Goal: Task Accomplishment & Management: Manage account settings

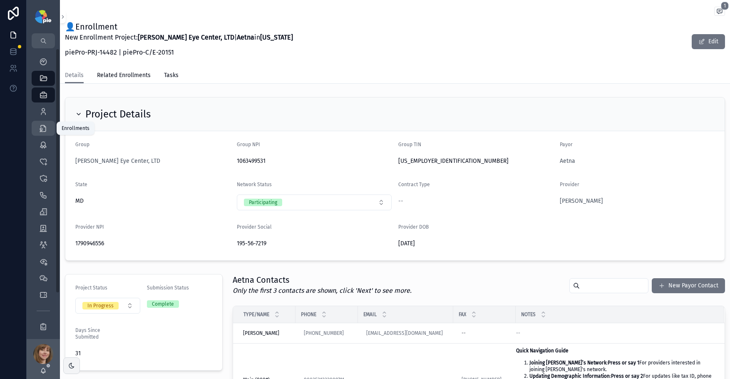
click at [42, 130] on icon "scrollable content" at bounding box center [43, 128] width 8 height 8
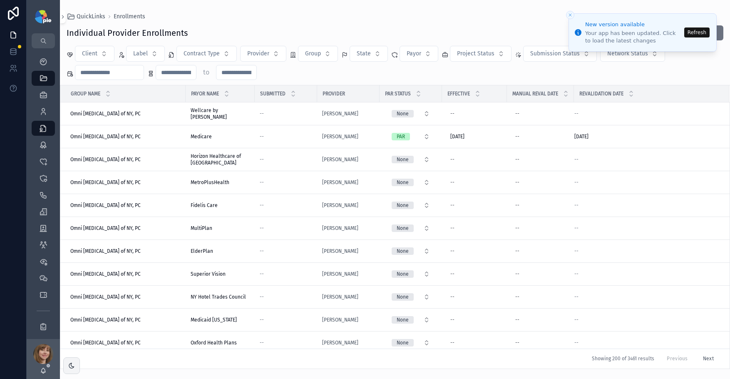
click at [700, 28] on button "Refresh" at bounding box center [697, 32] width 25 height 10
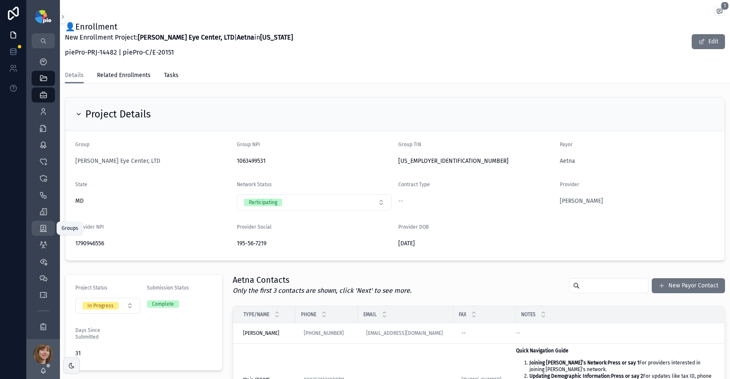
click at [35, 231] on link "Groups" at bounding box center [43, 228] width 23 height 15
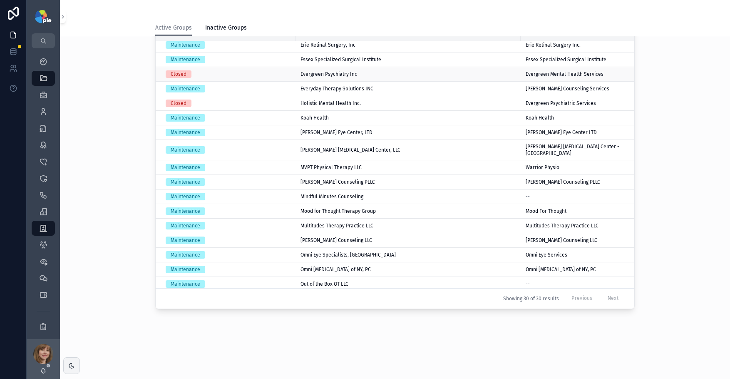
scroll to position [93, 0]
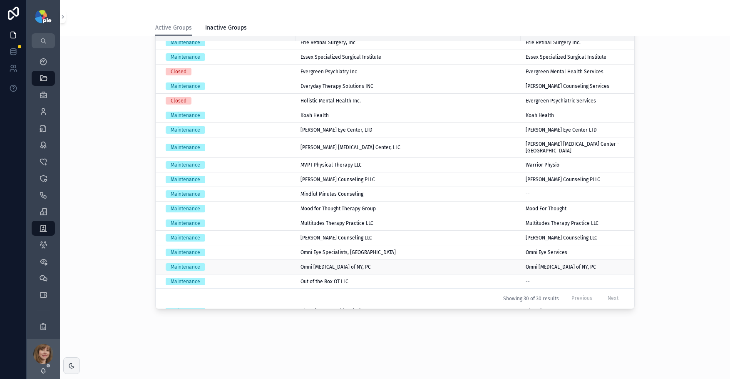
click at [336, 264] on span "Omni [MEDICAL_DATA] of NY, PC" at bounding box center [336, 267] width 70 height 7
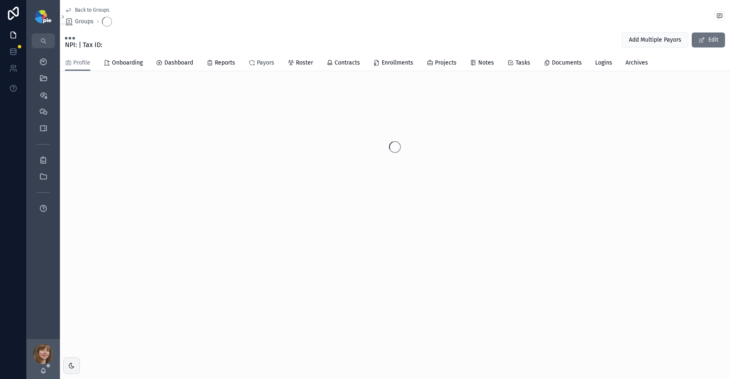
click at [262, 63] on span "Payors" at bounding box center [265, 63] width 17 height 8
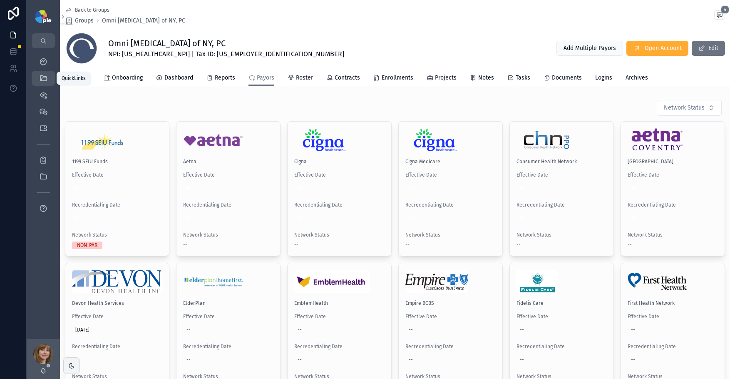
click at [37, 72] on div "QuickLinks" at bounding box center [43, 78] width 13 height 13
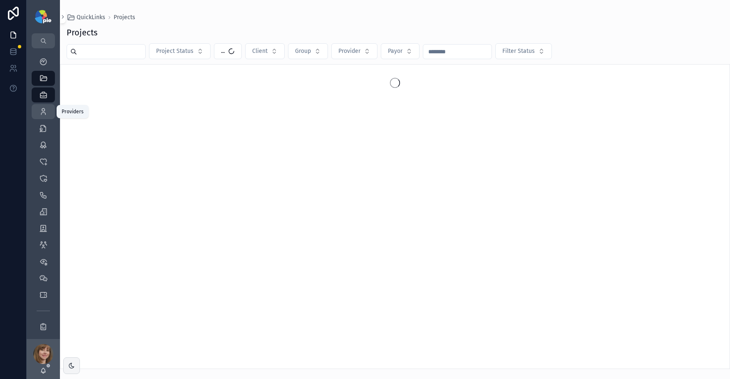
click at [41, 111] on icon "scrollable content" at bounding box center [43, 111] width 8 height 8
click at [105, 50] on input "scrollable content" at bounding box center [111, 52] width 68 height 12
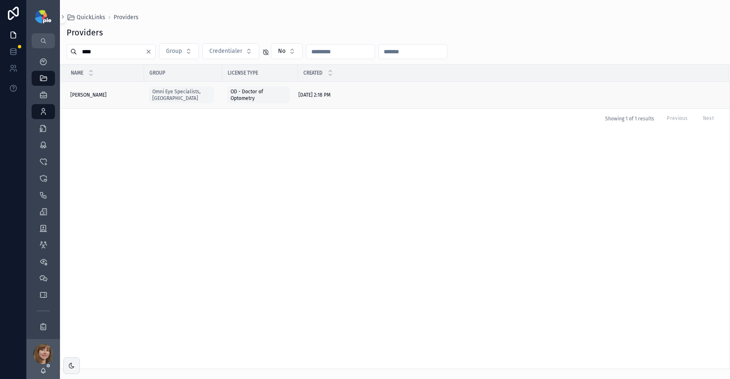
type input "****"
click at [93, 95] on span "Ning, Jason" at bounding box center [88, 95] width 36 height 7
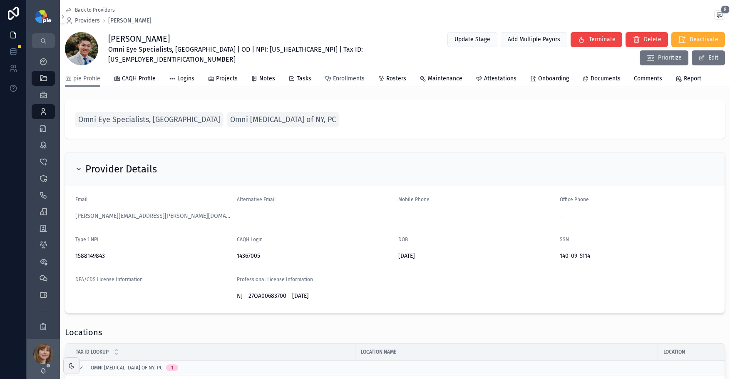
click at [355, 82] on span "Enrollments" at bounding box center [349, 79] width 32 height 8
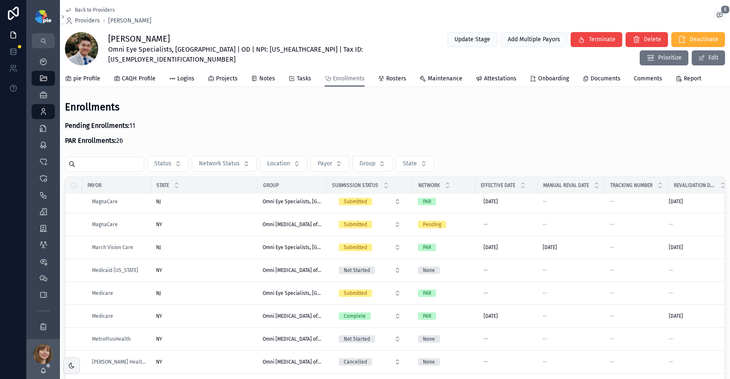
scroll to position [829, 0]
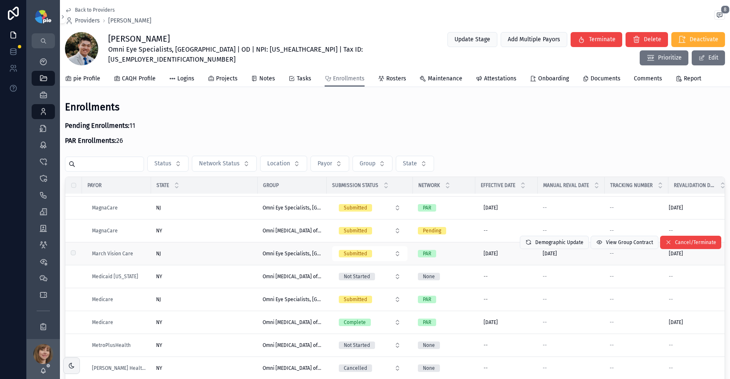
click at [224, 250] on div "NJ NJ" at bounding box center [204, 253] width 97 height 7
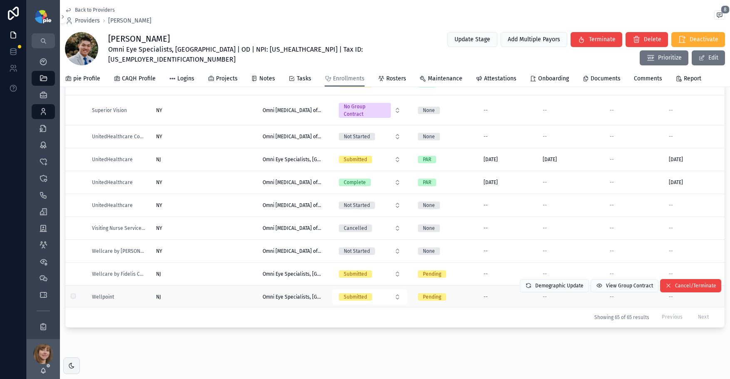
scroll to position [135, 0]
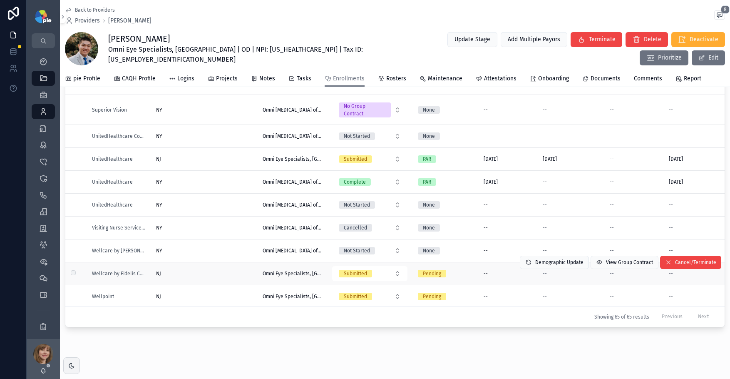
click at [224, 270] on div "NJ NJ" at bounding box center [204, 273] width 97 height 7
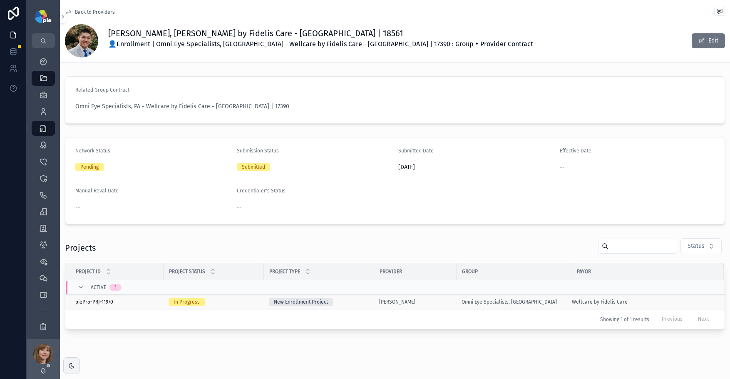
click at [370, 301] on td "New Enrollment Project" at bounding box center [319, 302] width 110 height 15
click at [432, 303] on div "Ning, Jason" at bounding box center [415, 302] width 72 height 7
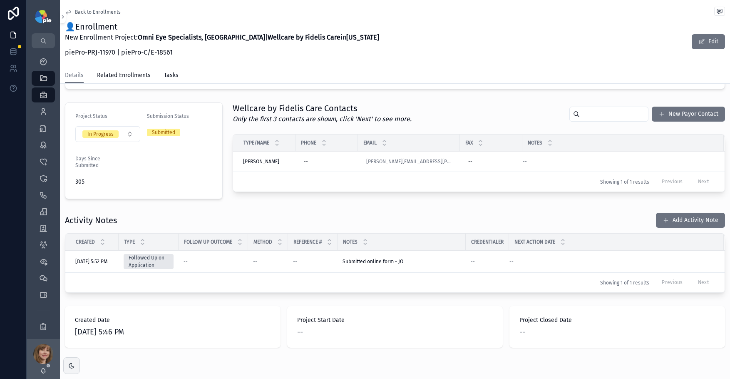
scroll to position [175, 0]
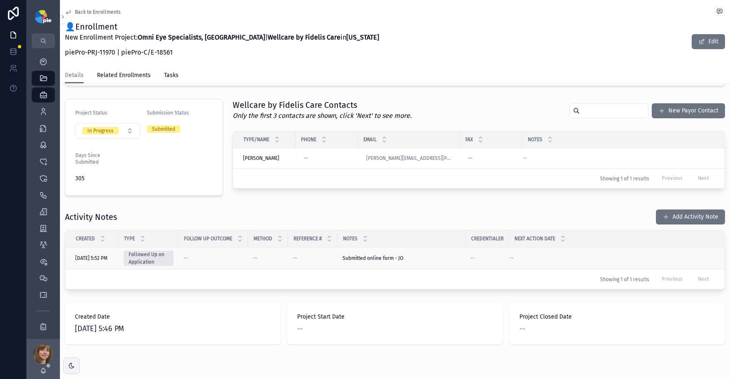
click at [435, 257] on div "Submitted online form - JO Submitted online form - JO" at bounding box center [402, 258] width 118 height 7
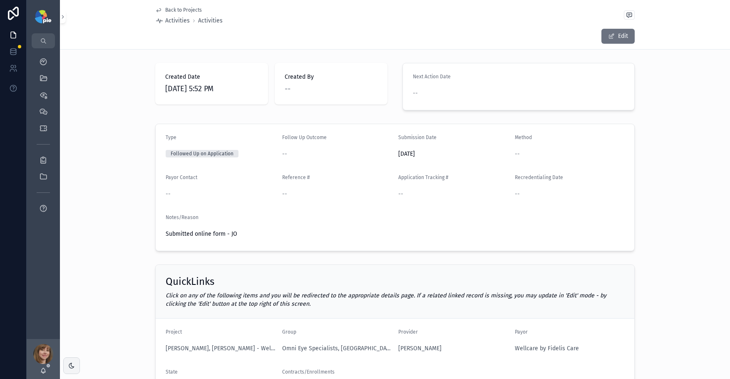
click at [176, 8] on span "Back to Projects" at bounding box center [183, 10] width 37 height 7
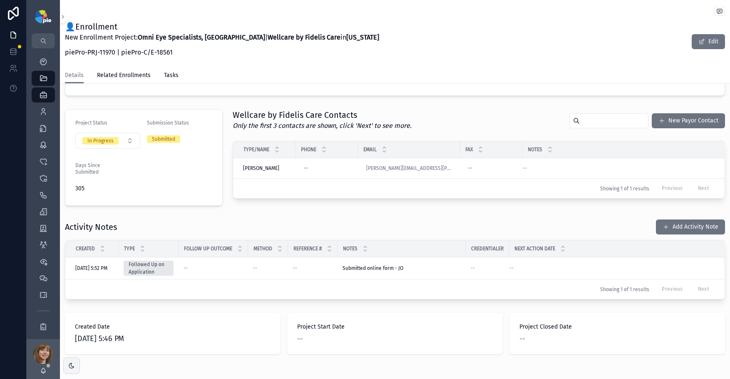
scroll to position [188, 0]
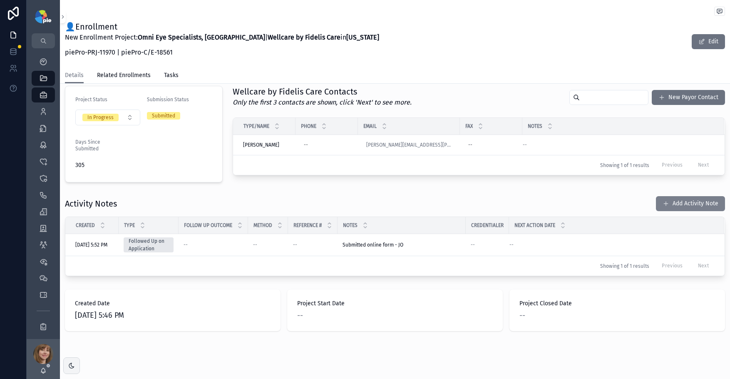
click at [691, 207] on button "Add Activity Note" at bounding box center [690, 203] width 69 height 15
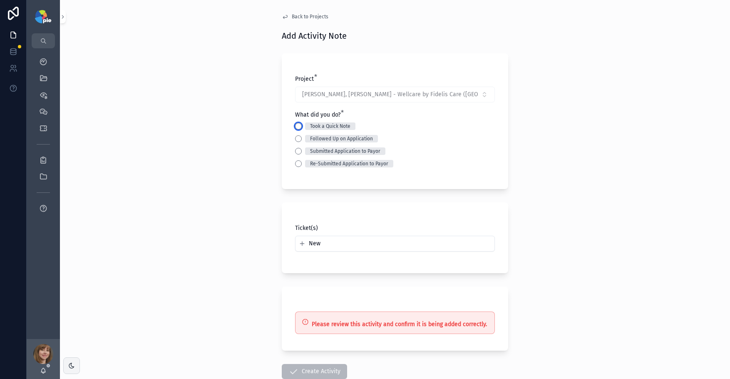
click at [295, 126] on button "Took a Quick Note" at bounding box center [298, 126] width 7 height 7
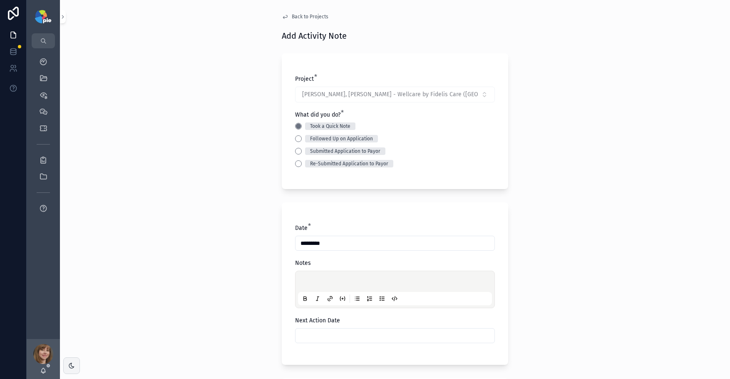
click at [314, 280] on p "scrollable content" at bounding box center [397, 283] width 194 height 8
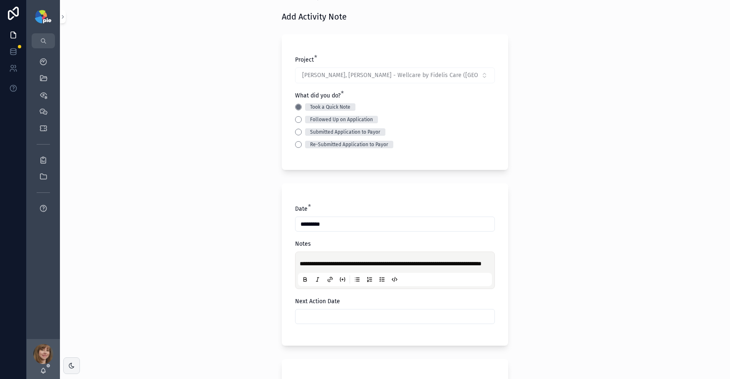
scroll to position [75, 0]
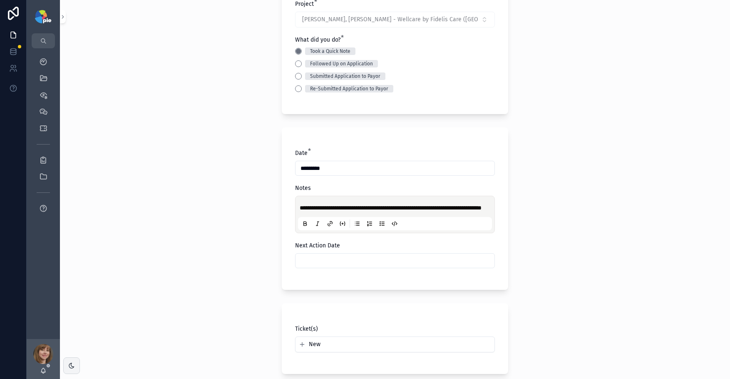
click at [317, 267] on input "scrollable content" at bounding box center [395, 261] width 199 height 12
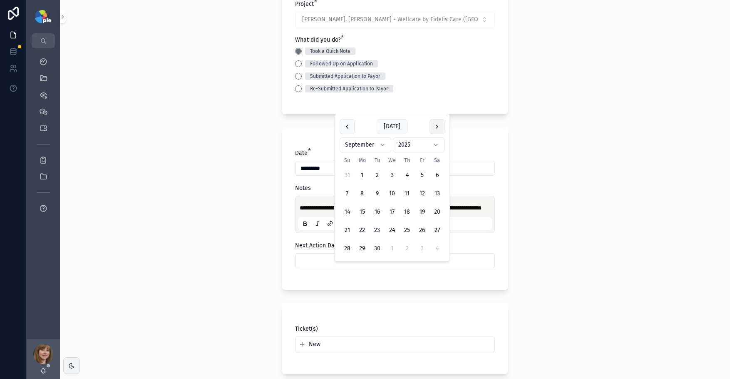
click at [437, 126] on button "scrollable content" at bounding box center [437, 126] width 15 height 15
click at [418, 191] on button "10" at bounding box center [422, 193] width 15 height 15
click at [379, 194] on button "7" at bounding box center [377, 193] width 15 height 15
type input "*********"
click at [222, 236] on div "**********" at bounding box center [395, 114] width 671 height 379
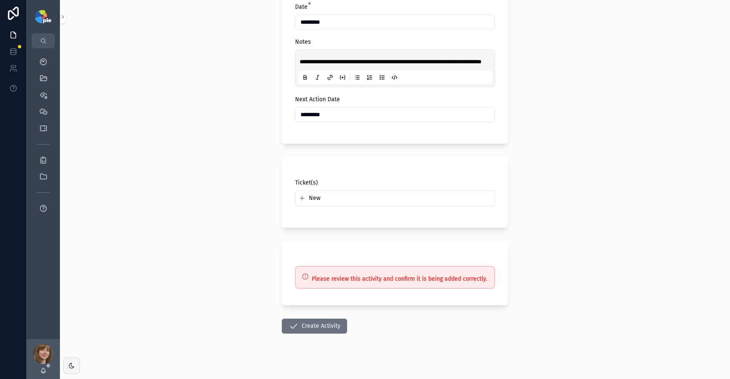
scroll to position [233, 0]
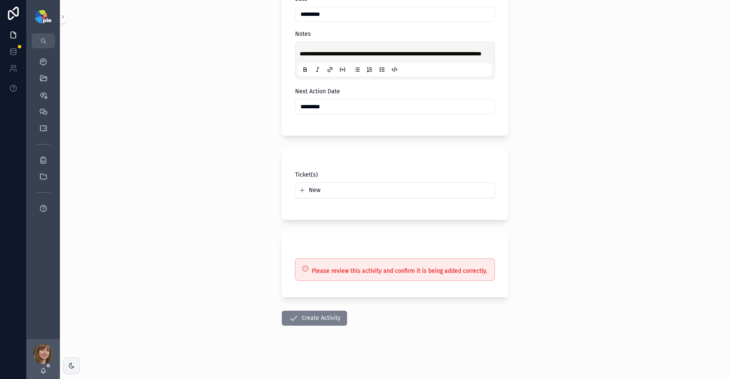
click at [299, 319] on button "Create Activity" at bounding box center [314, 318] width 65 height 15
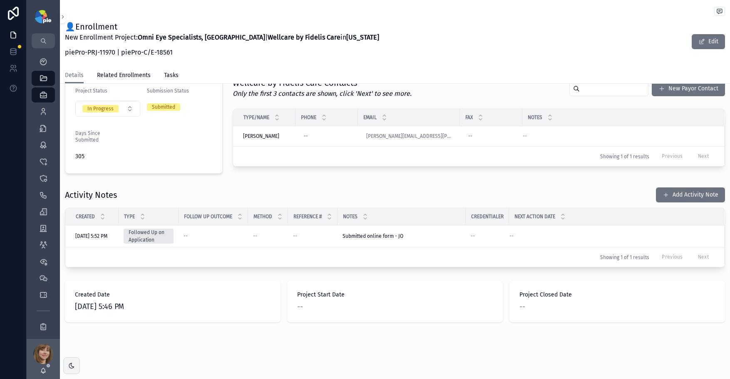
click at [239, 192] on div "Activity Notes Add Activity Note" at bounding box center [395, 195] width 661 height 16
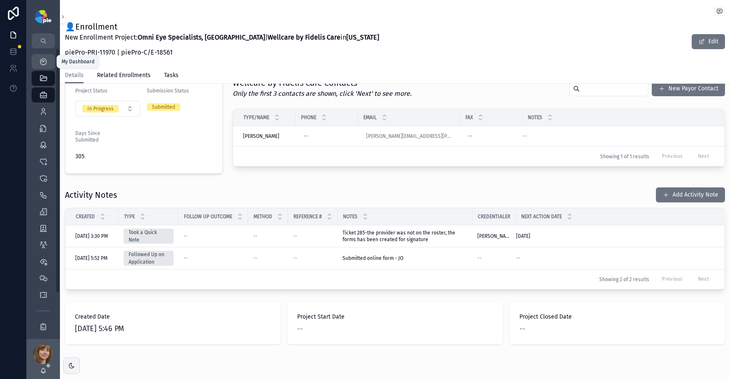
click at [39, 66] on div "My Dashboard" at bounding box center [43, 61] width 13 height 13
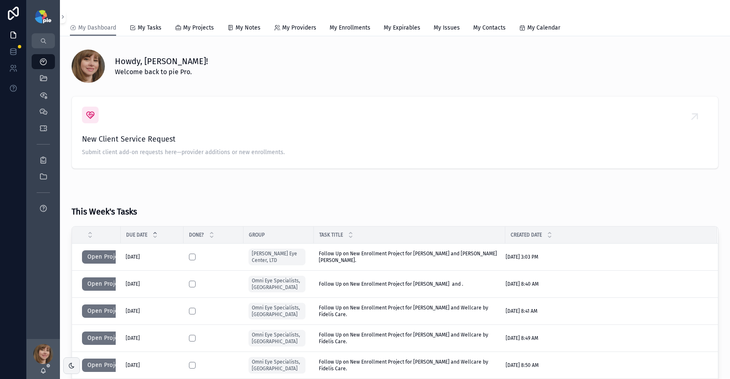
click at [271, 220] on div "This Week's Tasks" at bounding box center [395, 208] width 647 height 26
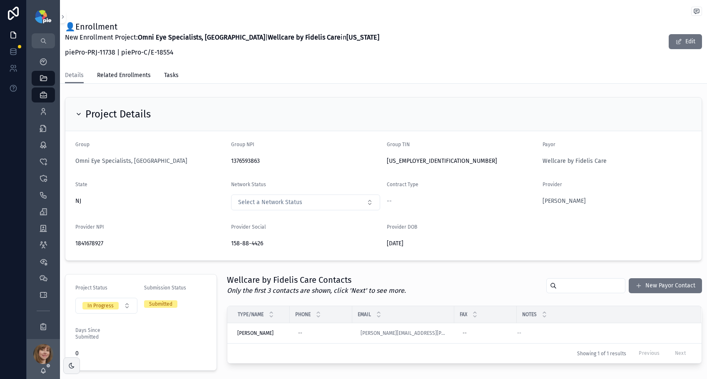
scroll to position [60, 0]
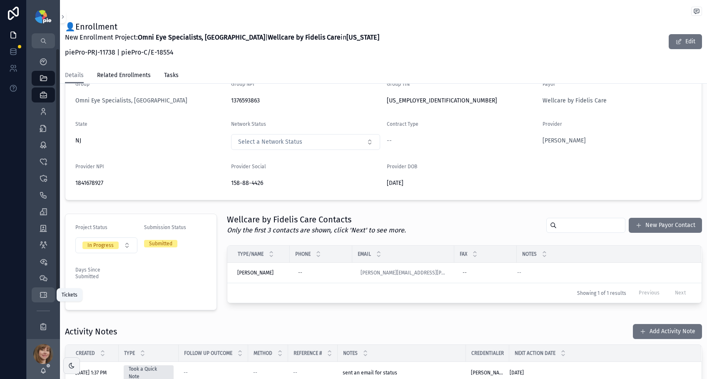
click at [45, 294] on icon "scrollable content" at bounding box center [43, 295] width 8 height 8
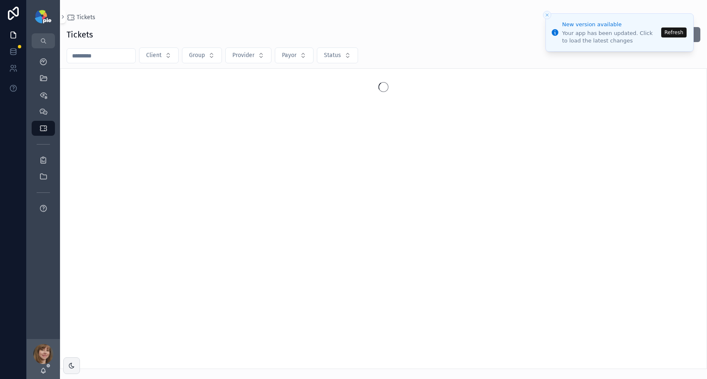
click at [674, 35] on button "Refresh" at bounding box center [673, 32] width 25 height 10
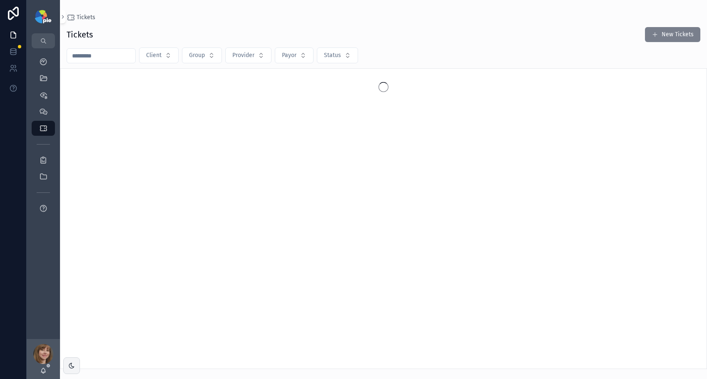
click at [677, 34] on button "New Tickets" at bounding box center [672, 34] width 55 height 15
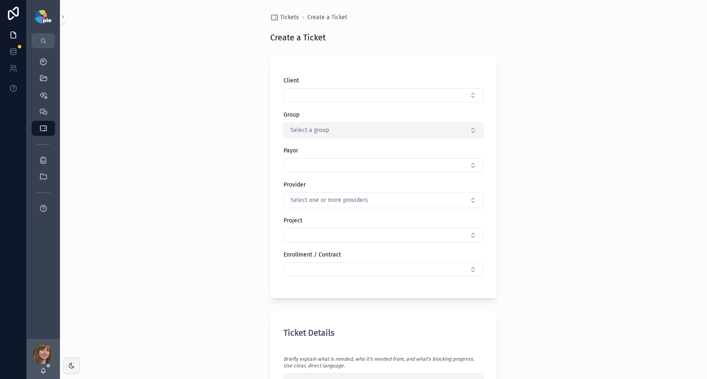
click at [367, 129] on button "Select a group" at bounding box center [384, 130] width 200 height 16
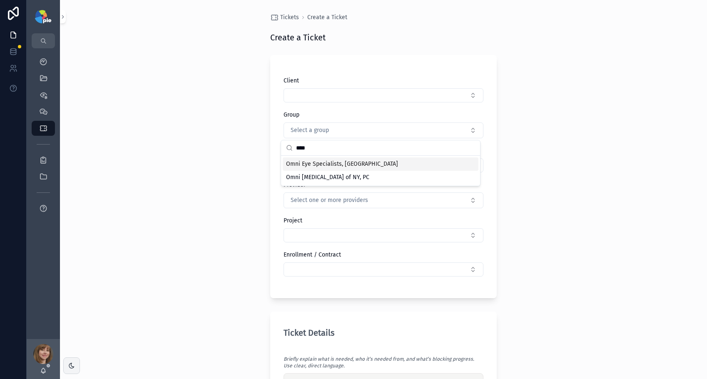
type input "****"
click at [298, 164] on span "Omni Eye Specialists, [GEOGRAPHIC_DATA]" at bounding box center [342, 164] width 112 height 8
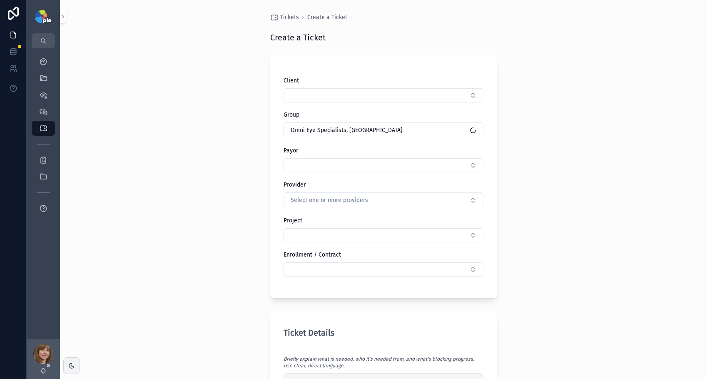
click at [298, 164] on button "Select Button" at bounding box center [384, 165] width 200 height 14
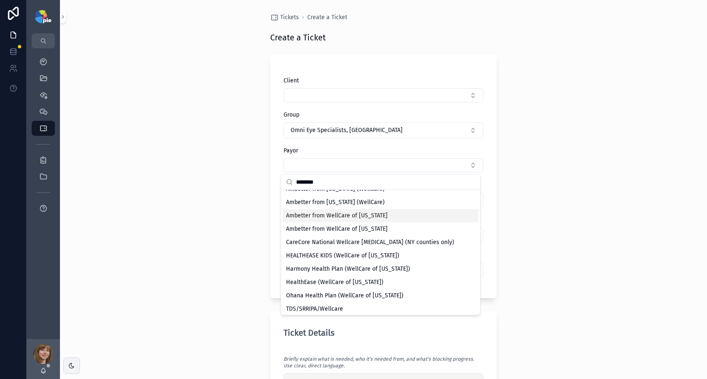
scroll to position [65, 0]
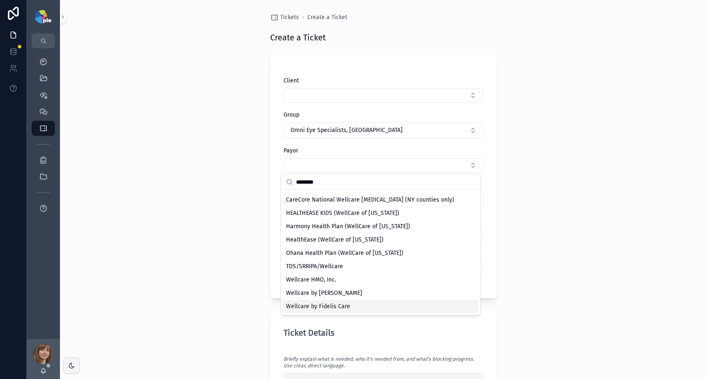
type input "********"
click at [365, 305] on div "Wellcare by Fidelis Care" at bounding box center [381, 306] width 196 height 13
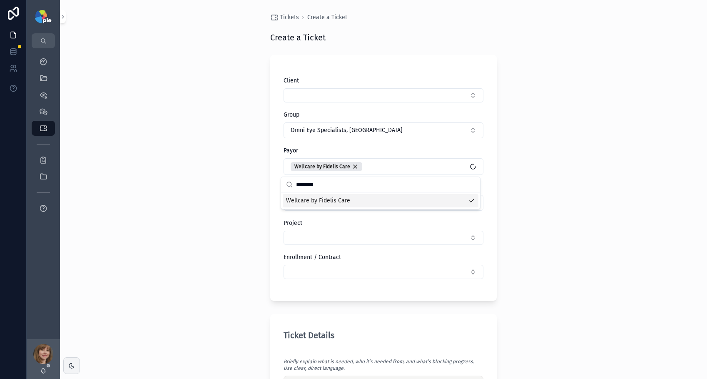
scroll to position [0, 0]
click at [540, 236] on div "Tickets Create a Ticket Create a Ticket Client Group Omni Eye Specialists, PA P…" at bounding box center [383, 189] width 647 height 379
click at [344, 202] on span "Select one or more providers" at bounding box center [329, 203] width 77 height 8
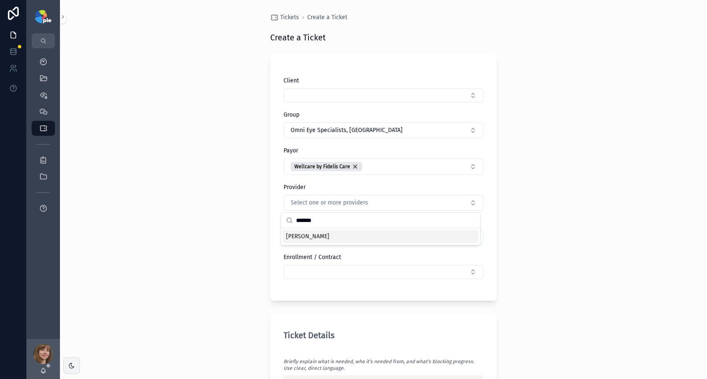
type input "*******"
click at [339, 239] on div "Hoffman, Carol" at bounding box center [381, 236] width 196 height 13
click at [561, 212] on div "Tickets Create a Ticket Create a Ticket Client Group Omni Eye Specialists, PA P…" at bounding box center [383, 189] width 647 height 379
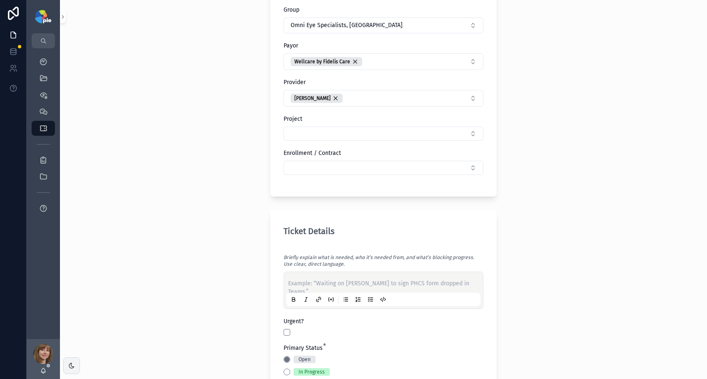
scroll to position [105, 0]
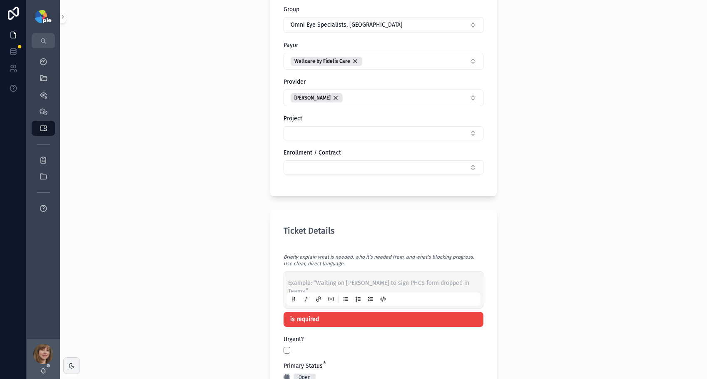
click at [334, 279] on p "scrollable content" at bounding box center [385, 283] width 194 height 8
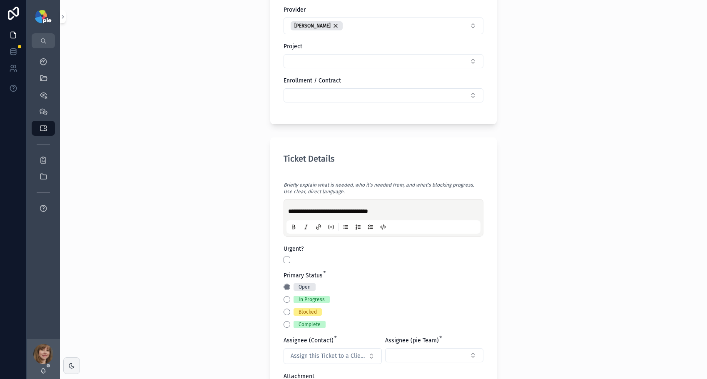
scroll to position [188, 0]
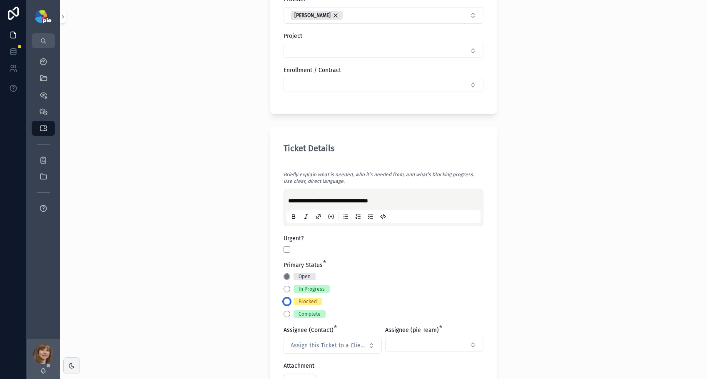
click at [284, 300] on button "Blocked" at bounding box center [287, 301] width 7 height 7
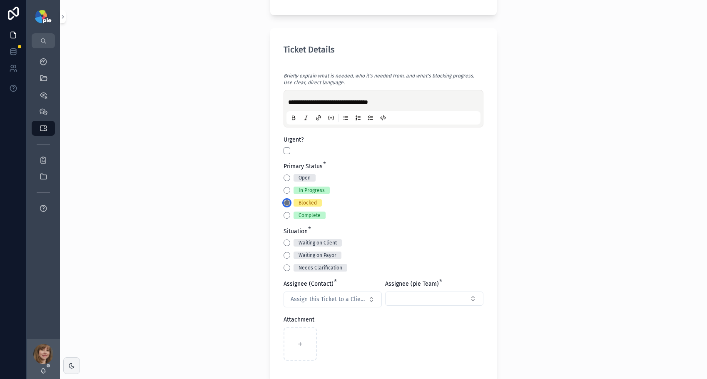
scroll to position [290, 0]
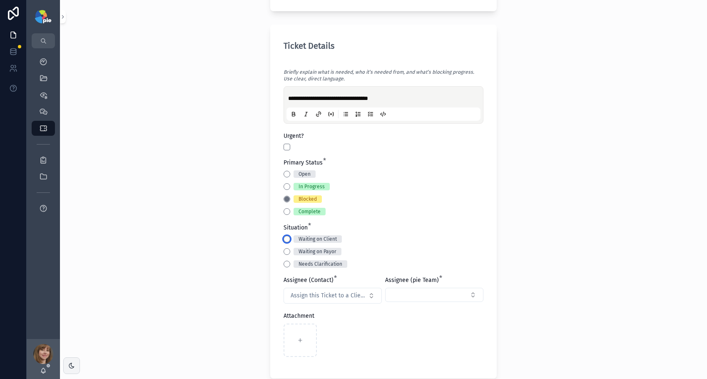
click at [284, 238] on button "Waiting on Client" at bounding box center [287, 239] width 7 height 7
click at [317, 296] on span "Assign this Ticket to a Client Contact" at bounding box center [328, 296] width 74 height 8
type input "***"
click at [315, 342] on span "Yesenia Ramos" at bounding box center [304, 343] width 43 height 8
click at [419, 294] on button "Select Button" at bounding box center [434, 295] width 98 height 14
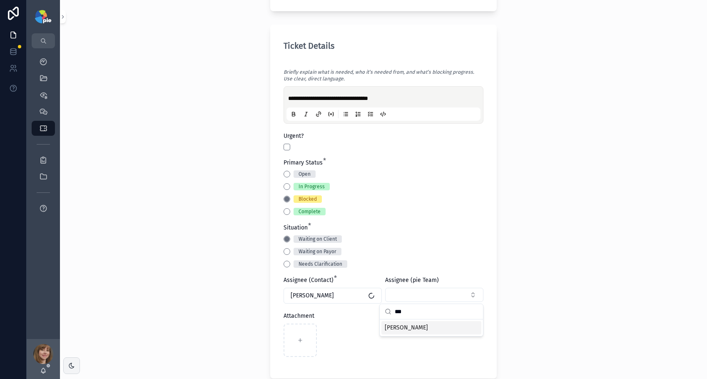
type input "***"
click at [424, 329] on span "[PERSON_NAME]" at bounding box center [406, 328] width 43 height 8
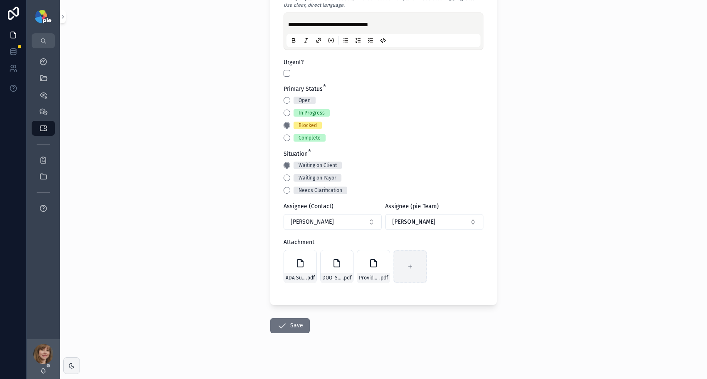
scroll to position [371, 0]
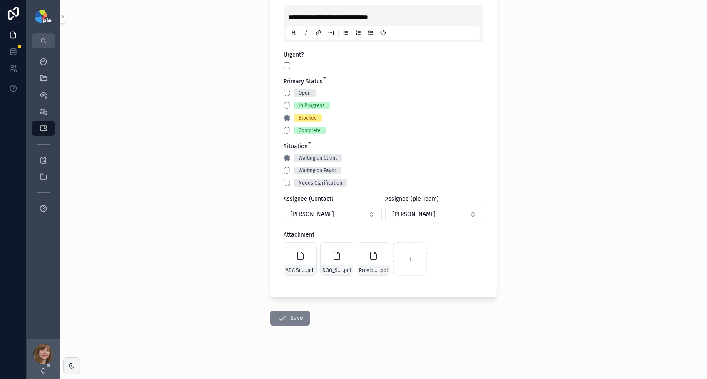
click at [277, 319] on icon "scrollable content" at bounding box center [282, 318] width 10 height 10
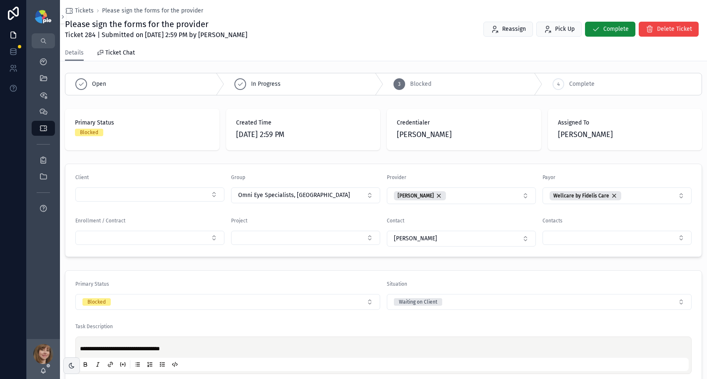
scroll to position [3, 0]
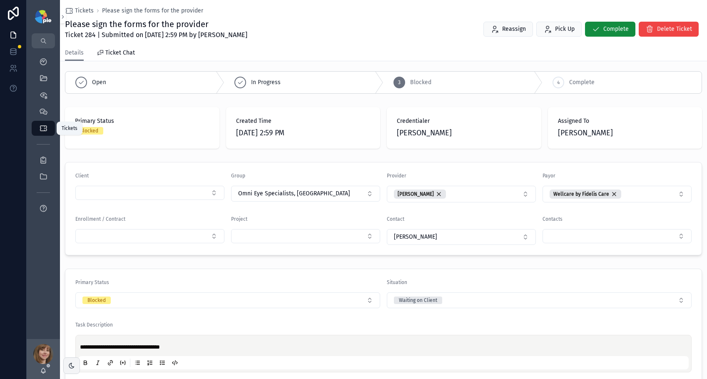
click at [49, 133] on div "Tickets" at bounding box center [43, 128] width 13 height 13
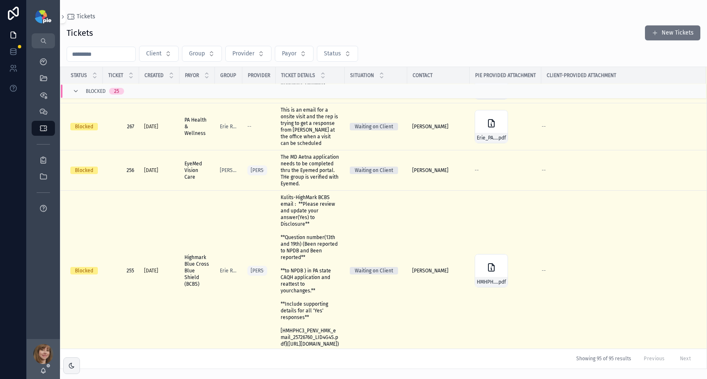
scroll to position [1468, 0]
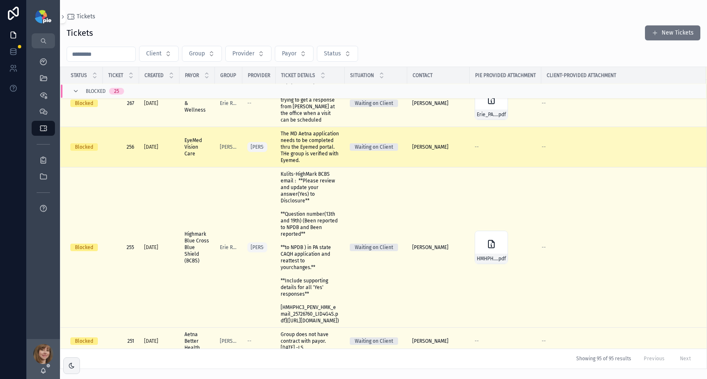
click at [190, 137] on span "EyeMed Vision Care" at bounding box center [196, 147] width 25 height 20
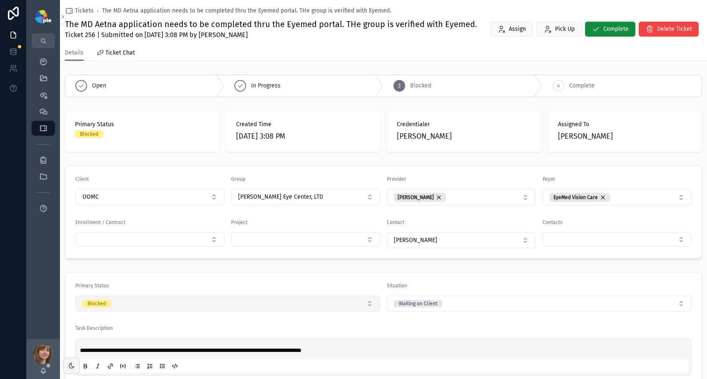
click at [162, 305] on button "Blocked" at bounding box center [227, 304] width 305 height 16
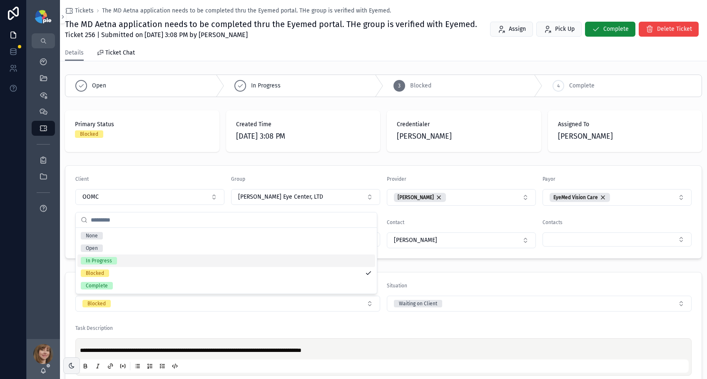
click at [150, 261] on div "In Progress" at bounding box center [226, 260] width 298 height 12
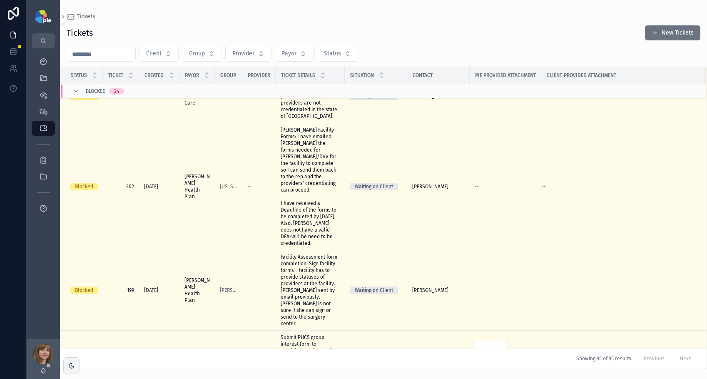
scroll to position [1877, 0]
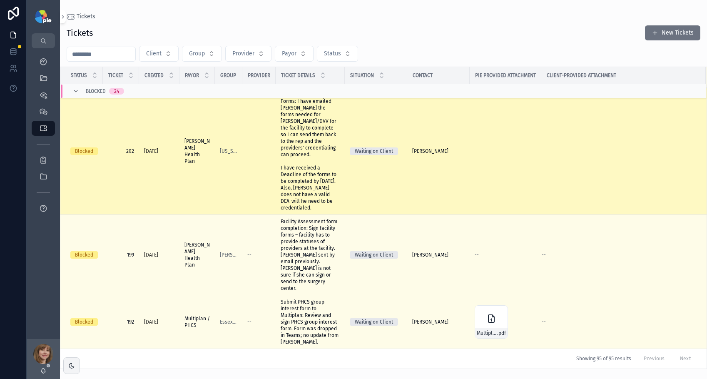
click at [195, 165] on span "Geisinger Health Plan" at bounding box center [196, 151] width 25 height 27
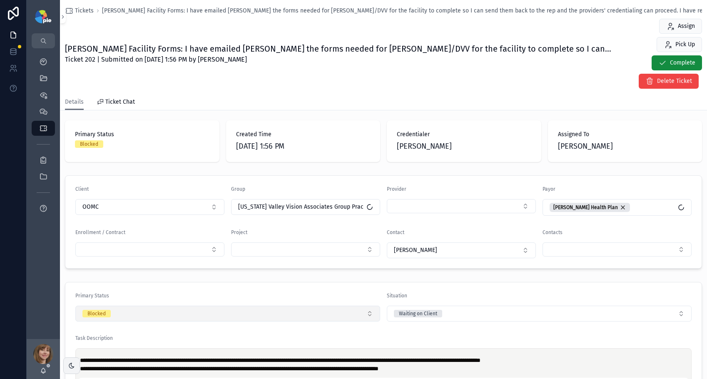
scroll to position [59, 0]
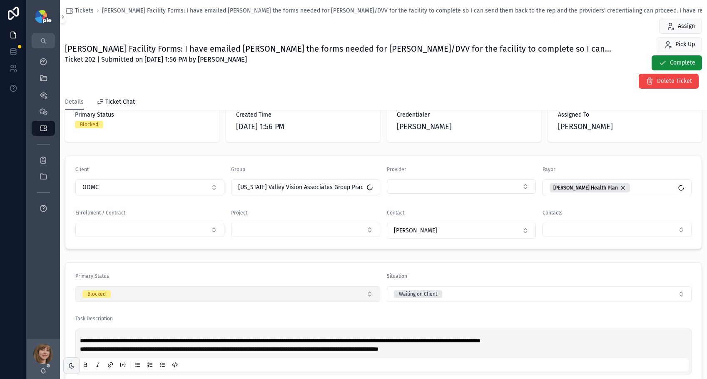
click at [156, 291] on button "Blocked" at bounding box center [227, 294] width 305 height 16
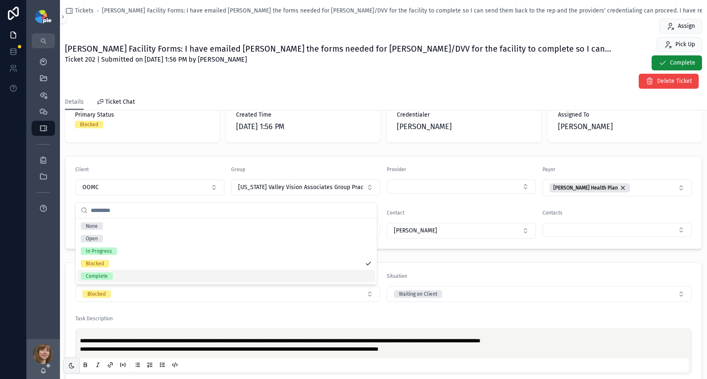
click at [155, 275] on div "Complete" at bounding box center [226, 276] width 298 height 12
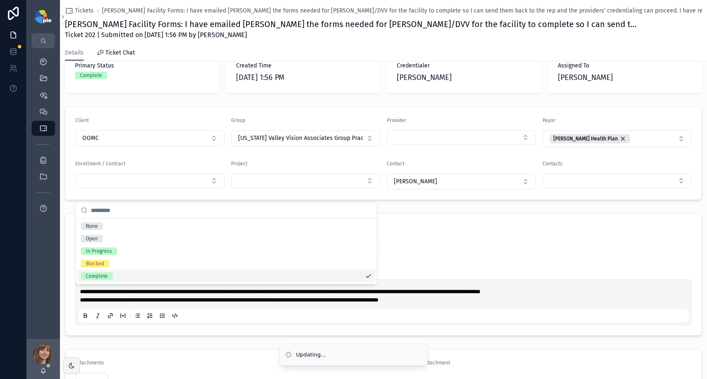
scroll to position [10, 0]
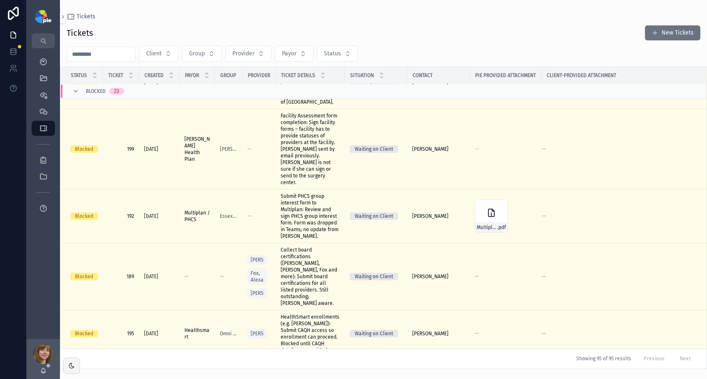
scroll to position [1856, 0]
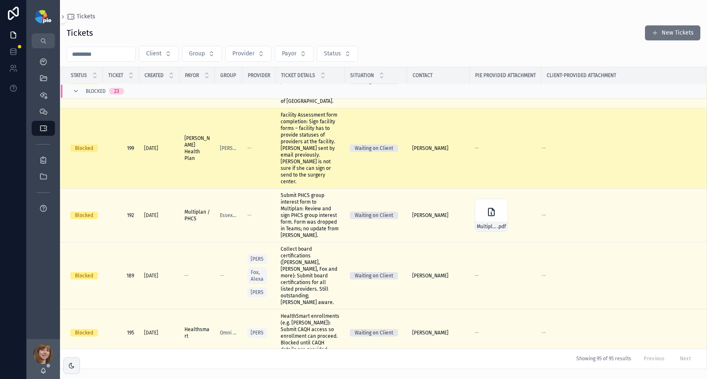
click at [301, 185] on span "Facility Assessment form completion: Sign facility forms – facility has to prov…" at bounding box center [310, 148] width 59 height 73
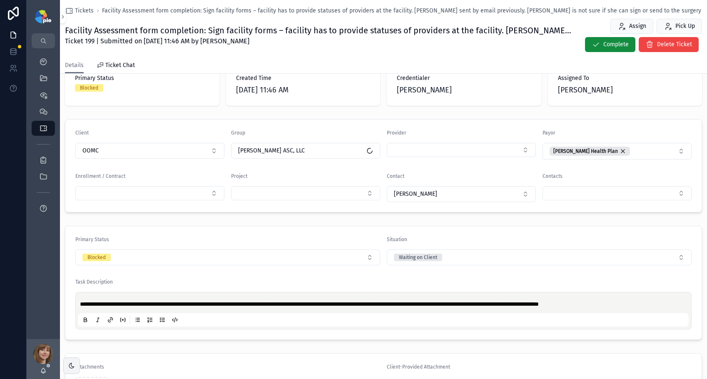
scroll to position [67, 0]
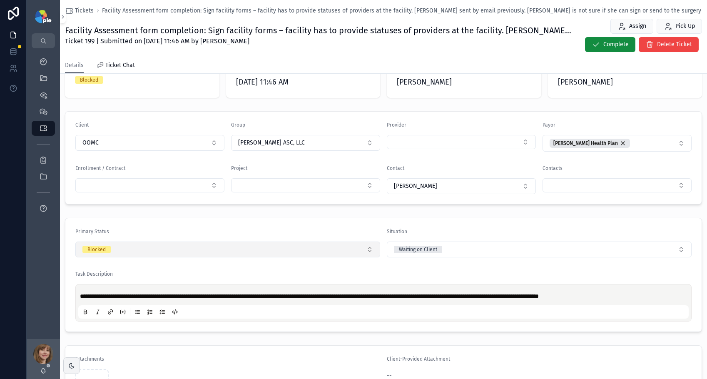
click at [162, 250] on button "Blocked" at bounding box center [227, 250] width 305 height 16
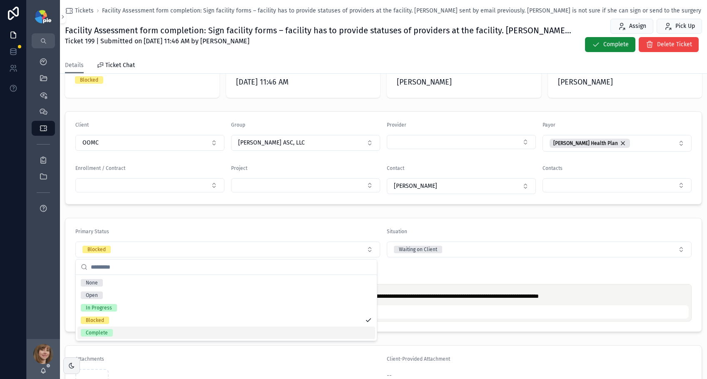
click at [130, 331] on div "Complete" at bounding box center [226, 333] width 298 height 12
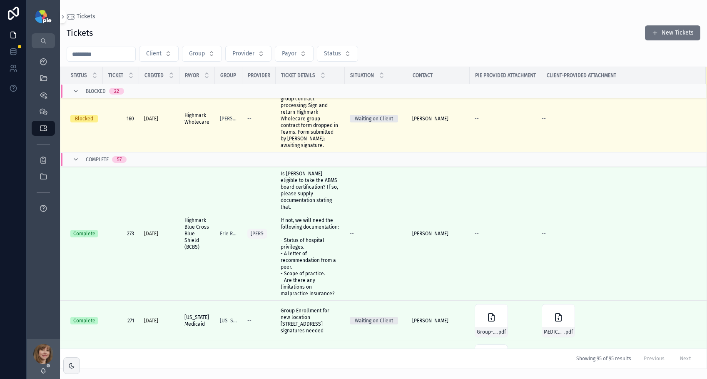
scroll to position [1984, 0]
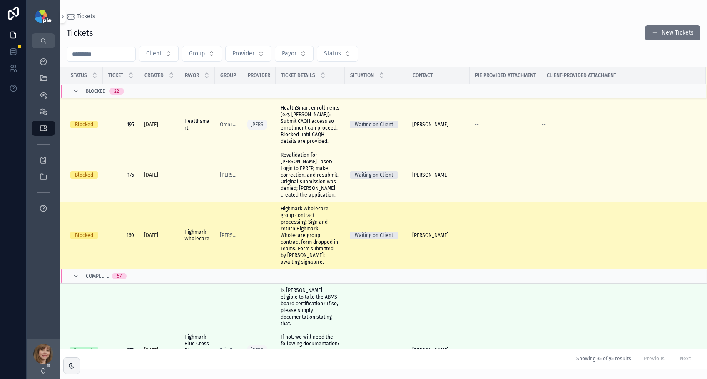
click at [303, 265] on span "Highmark Wholecare group contract processing: Sign and return Highmark Wholecar…" at bounding box center [310, 235] width 59 height 60
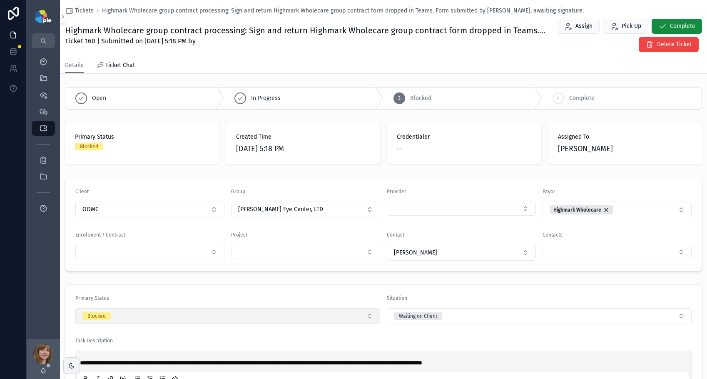
click at [147, 320] on button "Blocked" at bounding box center [227, 316] width 305 height 16
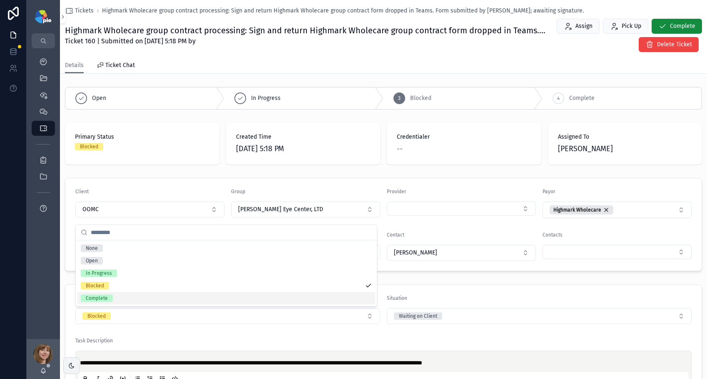
click at [136, 299] on div "Complete" at bounding box center [226, 298] width 298 height 12
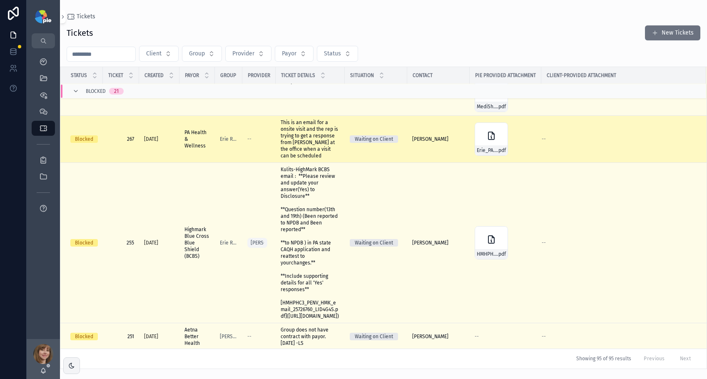
scroll to position [1360, 0]
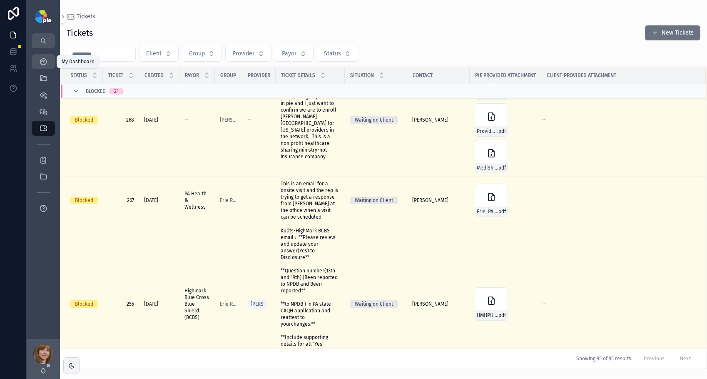
click at [41, 59] on icon "scrollable content" at bounding box center [43, 61] width 8 height 8
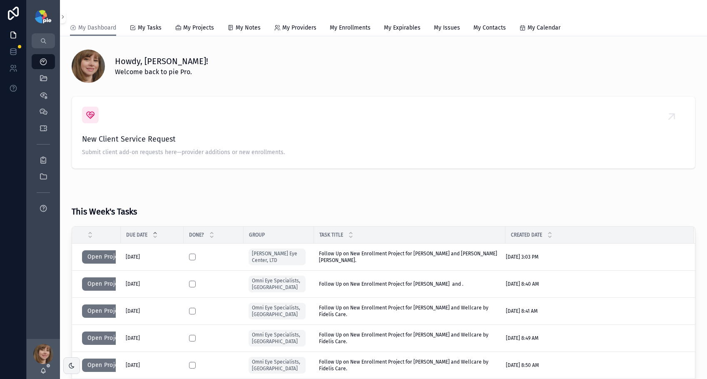
click at [209, 68] on div "Howdy, Shelli! Welcome back to pie Pro." at bounding box center [405, 66] width 581 height 22
click at [46, 127] on icon "scrollable content" at bounding box center [43, 128] width 8 height 8
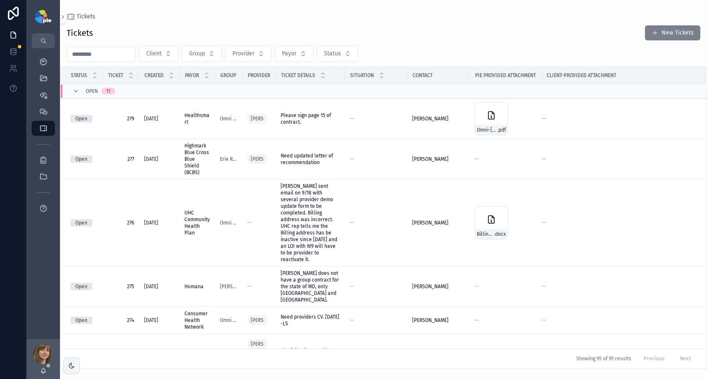
click at [666, 33] on button "New Tickets" at bounding box center [672, 32] width 55 height 15
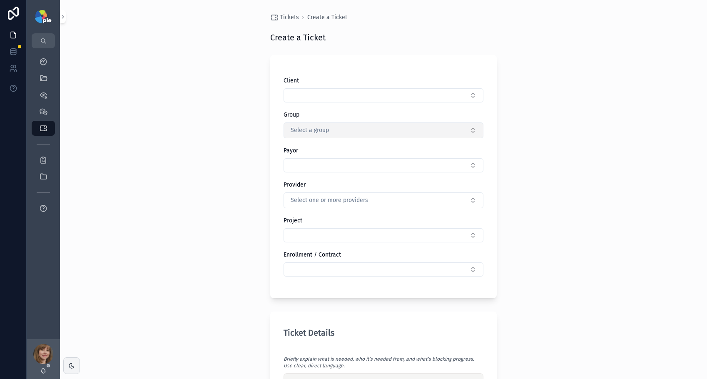
click at [364, 133] on button "Select a group" at bounding box center [384, 130] width 200 height 16
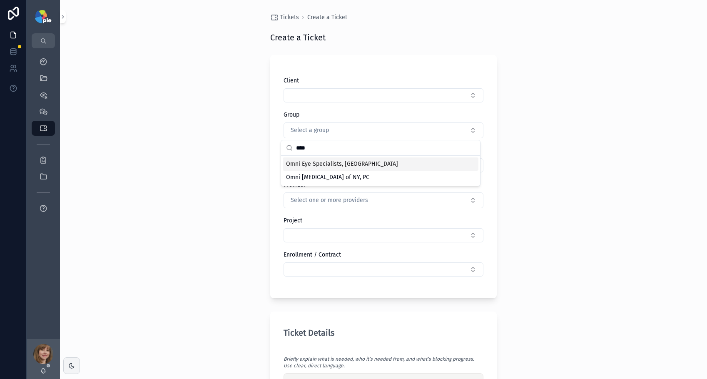
type input "****"
click at [307, 164] on span "Omni Eye Specialists, [GEOGRAPHIC_DATA]" at bounding box center [342, 164] width 112 height 8
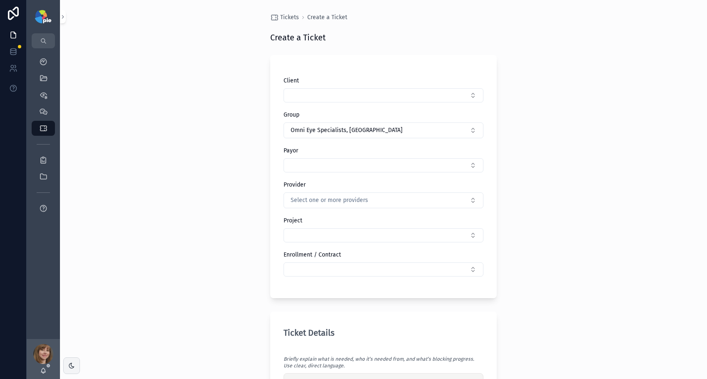
click at [307, 164] on button "Select Button" at bounding box center [384, 165] width 200 height 14
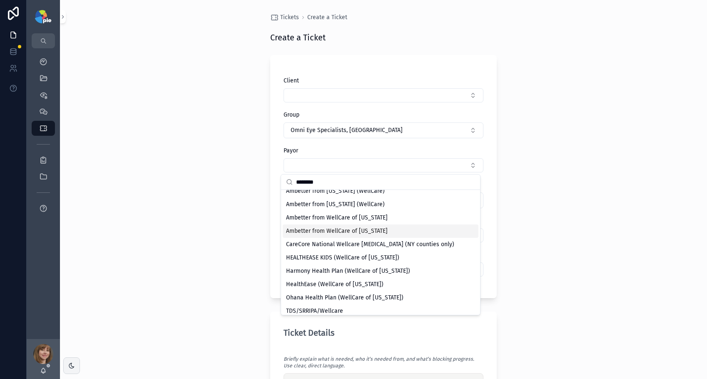
scroll to position [65, 0]
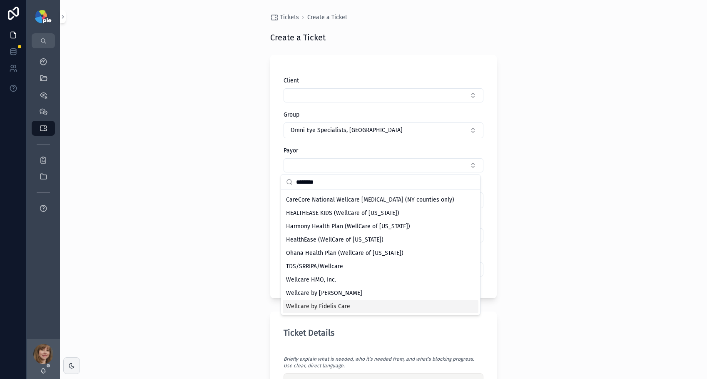
type input "********"
click at [347, 303] on span "Wellcare by Fidelis Care" at bounding box center [318, 306] width 64 height 8
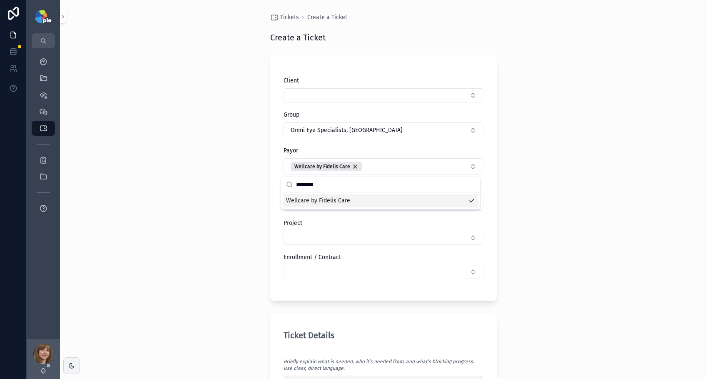
click at [233, 204] on div "Tickets Create a Ticket Create a Ticket Client Group Omni Eye Specialists, PA P…" at bounding box center [383, 189] width 647 height 379
click at [314, 203] on span "Select one or more providers" at bounding box center [329, 203] width 77 height 8
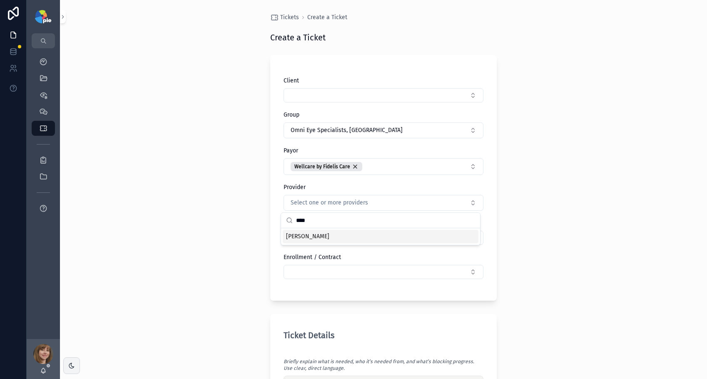
type input "****"
click at [375, 235] on div "Ning, Jason" at bounding box center [381, 236] width 196 height 13
click at [586, 232] on div "Tickets Create a Ticket Create a Ticket Client Group Omni Eye Specialists, PA P…" at bounding box center [383, 189] width 647 height 379
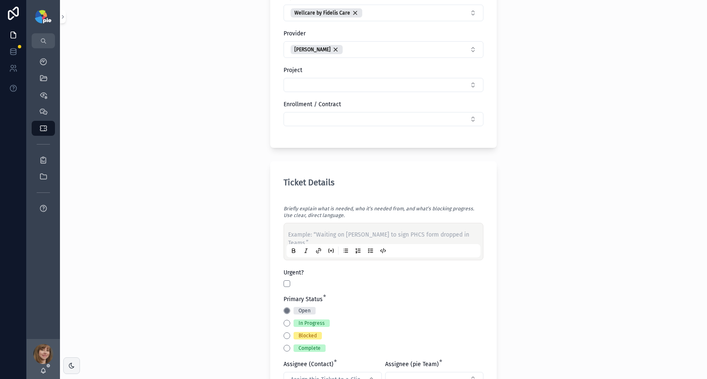
scroll to position [176, 0]
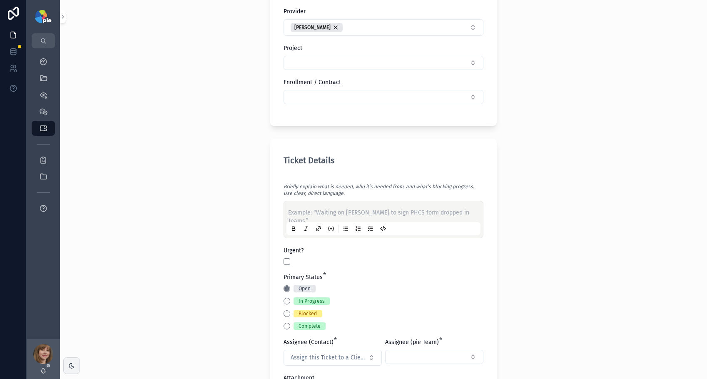
click at [364, 214] on p "scrollable content" at bounding box center [385, 213] width 194 height 8
click at [284, 313] on button "Blocked" at bounding box center [287, 313] width 7 height 7
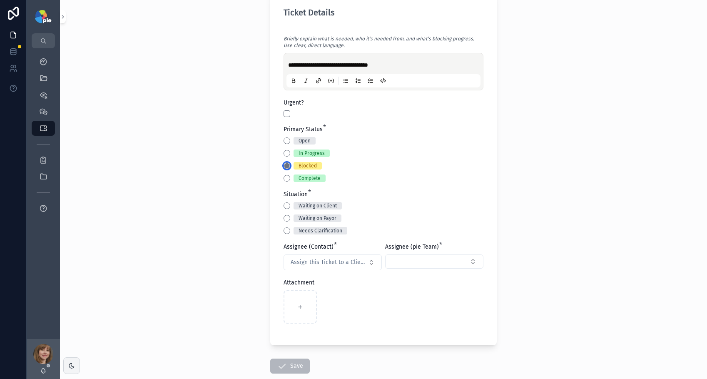
scroll to position [332, 0]
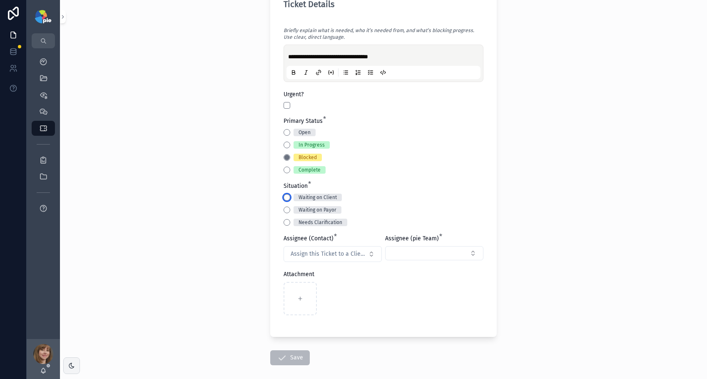
click at [284, 199] on button "Waiting on Client" at bounding box center [287, 197] width 7 height 7
click at [298, 254] on span "Assign this Ticket to a Client Contact" at bounding box center [328, 254] width 74 height 8
type input "***"
click at [337, 299] on div "Yesenia Ramos" at bounding box center [330, 300] width 100 height 13
click at [411, 253] on button "Select Button" at bounding box center [434, 253] width 98 height 14
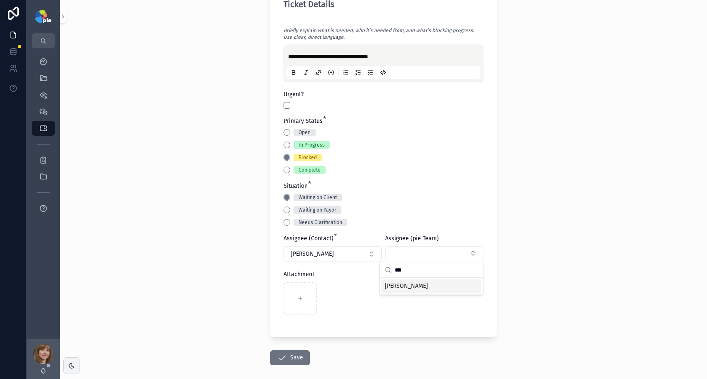
type input "***"
click at [413, 281] on div "[PERSON_NAME]" at bounding box center [431, 285] width 100 height 13
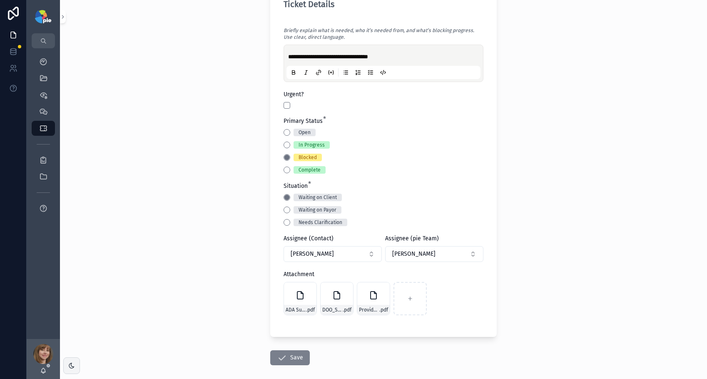
click at [282, 358] on icon "scrollable content" at bounding box center [282, 358] width 10 height 10
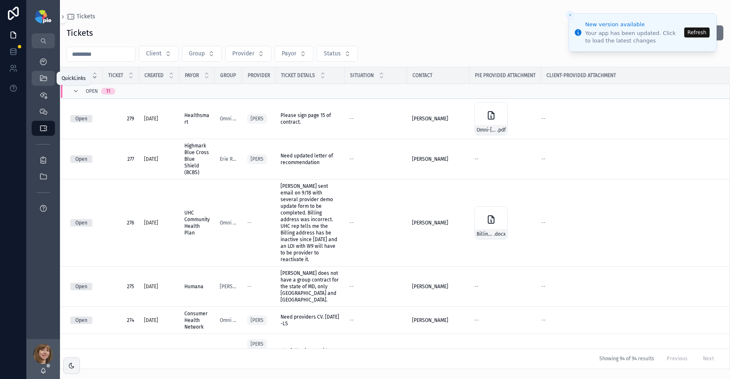
click at [48, 78] on div "QuickLinks" at bounding box center [43, 78] width 13 height 13
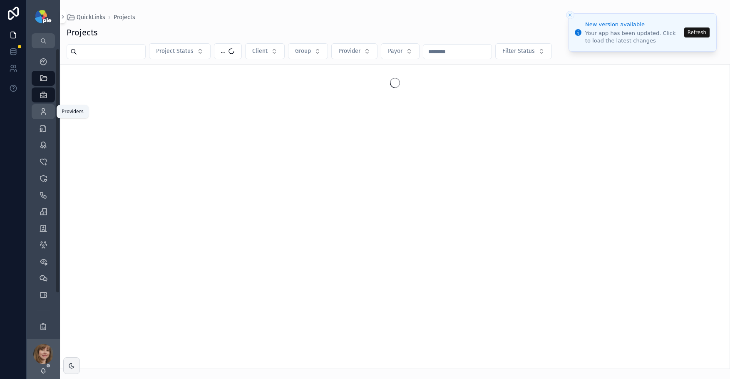
drag, startPoint x: 46, startPoint y: 110, endPoint x: 53, endPoint y: 105, distance: 8.6
click at [46, 110] on icon "scrollable content" at bounding box center [43, 111] width 8 height 8
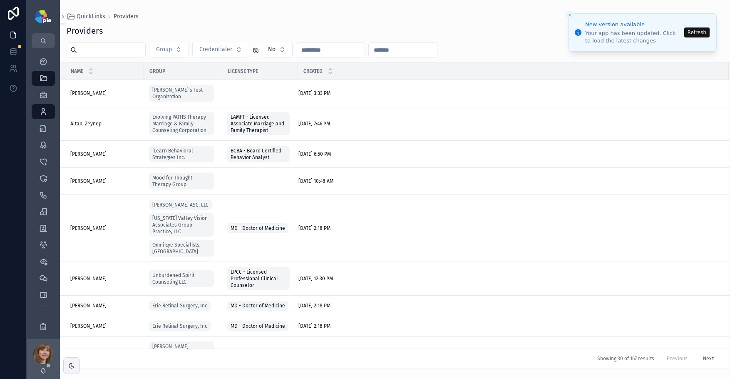
click at [693, 32] on button "Refresh" at bounding box center [697, 32] width 25 height 10
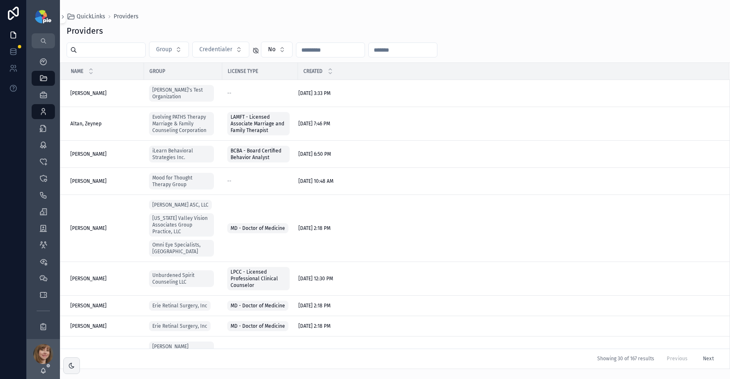
click at [122, 49] on input "scrollable content" at bounding box center [111, 50] width 68 height 12
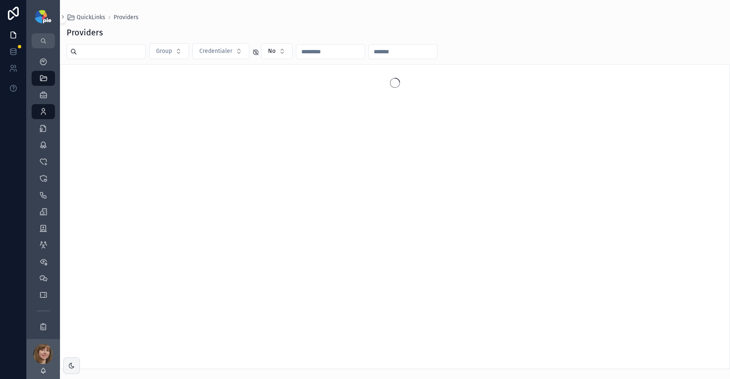
click at [114, 52] on input "scrollable content" at bounding box center [111, 52] width 68 height 12
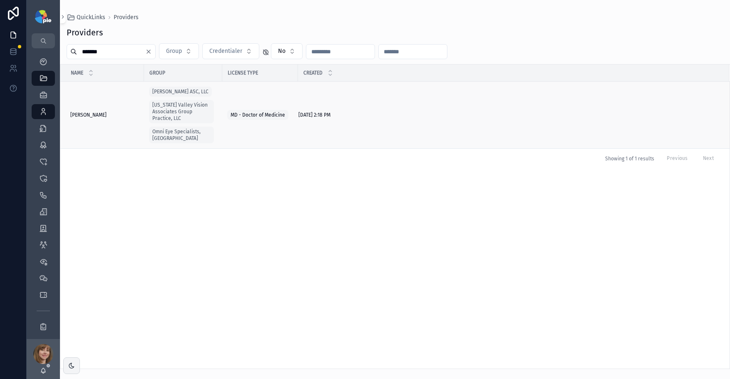
type input "*******"
click at [102, 112] on span "Hoffman, Carol" at bounding box center [88, 115] width 36 height 7
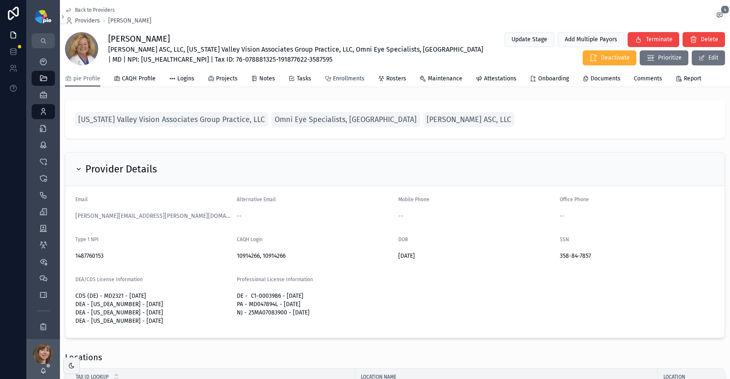
click at [354, 77] on span "Enrollments" at bounding box center [349, 79] width 32 height 8
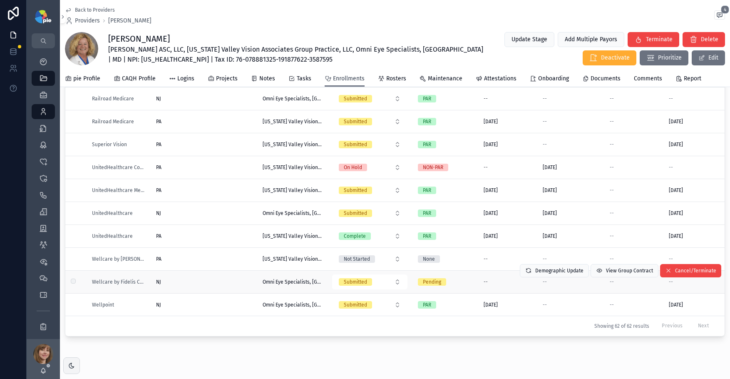
scroll to position [140, 0]
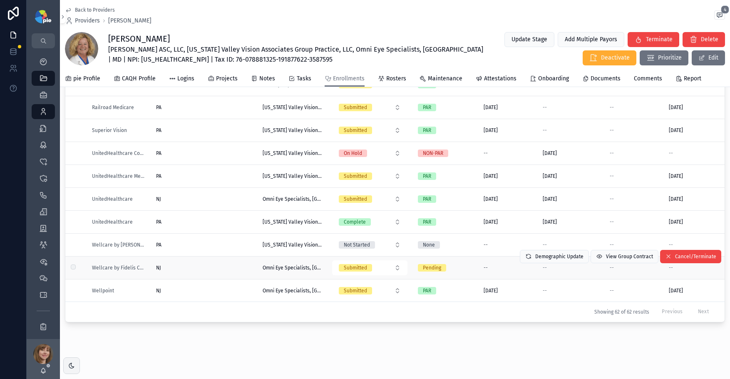
click at [241, 264] on div "NJ NJ" at bounding box center [204, 267] width 97 height 7
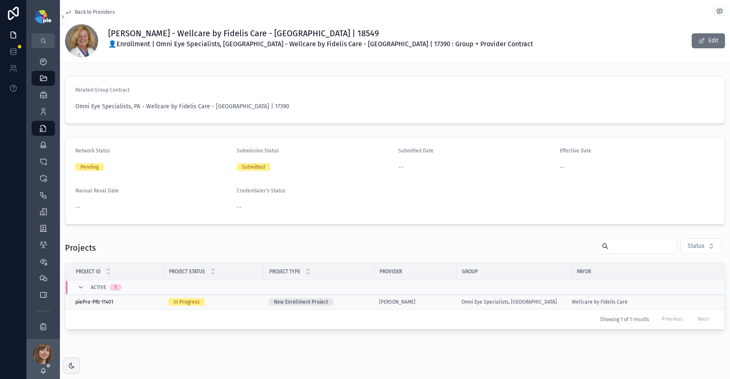
click at [369, 299] on div "New Enrollment Project" at bounding box center [319, 301] width 100 height 7
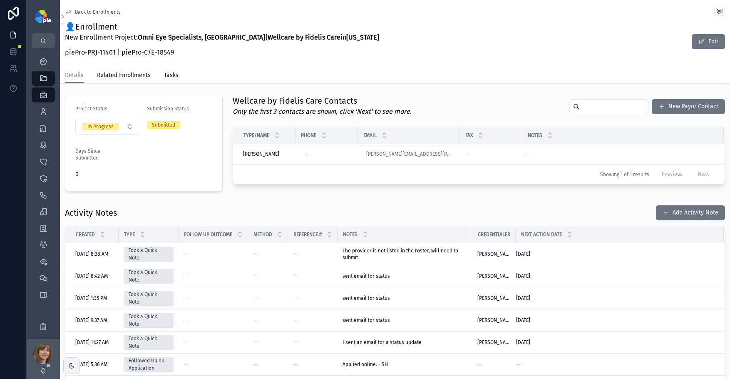
scroll to position [188, 0]
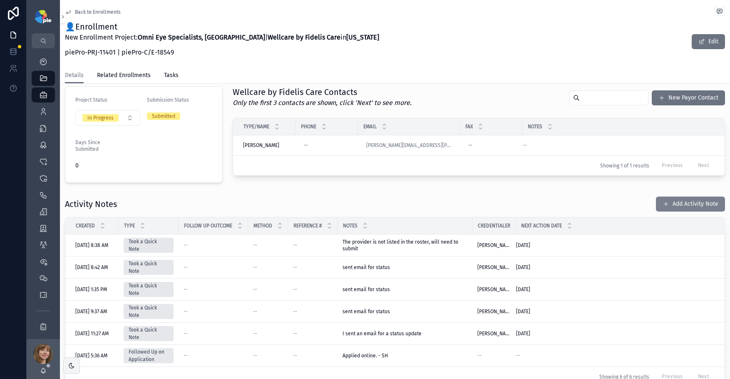
click at [667, 198] on button "Add Activity Note" at bounding box center [690, 204] width 69 height 15
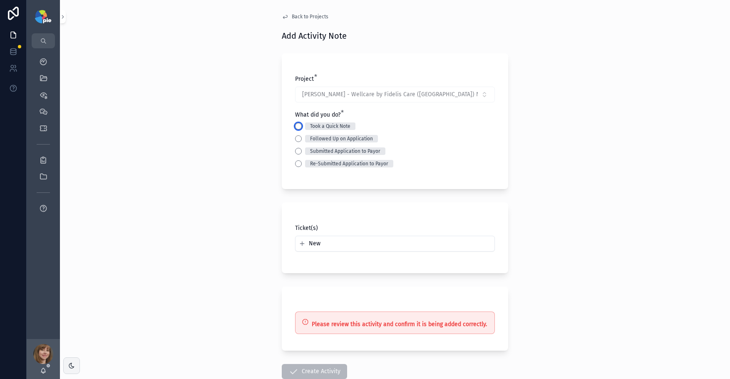
click at [295, 125] on button "Took a Quick Note" at bounding box center [298, 126] width 7 height 7
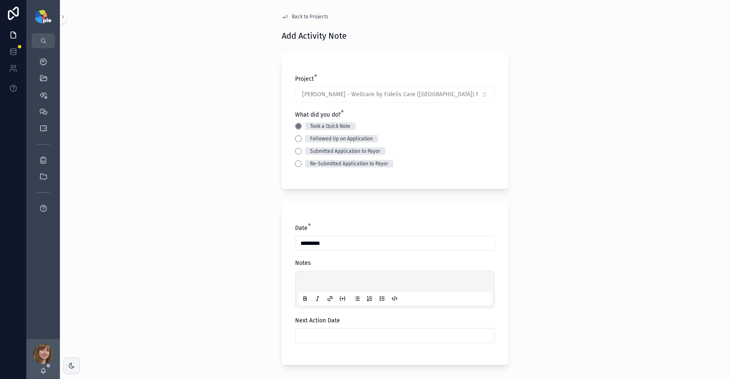
click at [306, 279] on p "scrollable content" at bounding box center [397, 283] width 194 height 8
click at [189, 230] on div "**********" at bounding box center [395, 189] width 671 height 379
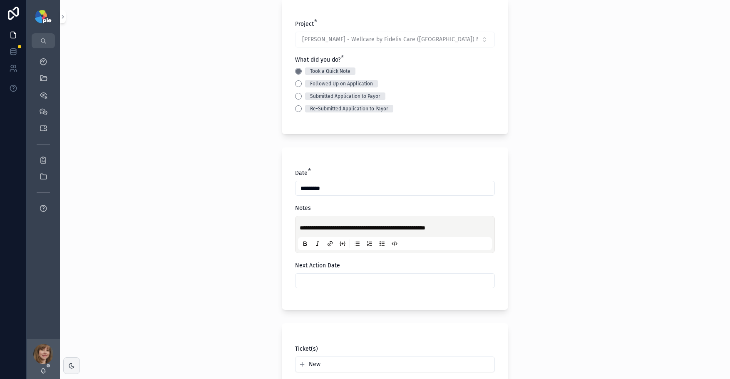
scroll to position [73, 0]
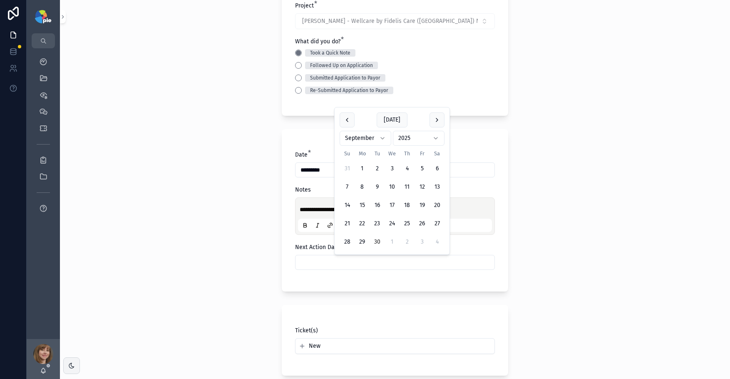
click at [349, 259] on input "scrollable content" at bounding box center [395, 263] width 199 height 12
click at [434, 121] on button "scrollable content" at bounding box center [437, 119] width 15 height 15
click at [374, 185] on button "7" at bounding box center [377, 186] width 15 height 15
type input "*********"
click at [222, 223] on div "**********" at bounding box center [395, 116] width 671 height 379
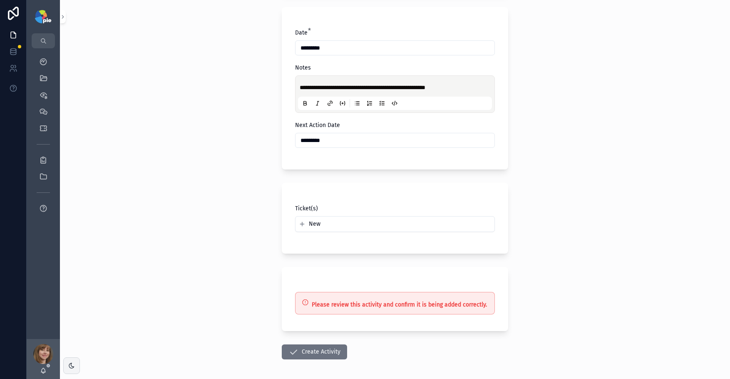
scroll to position [204, 0]
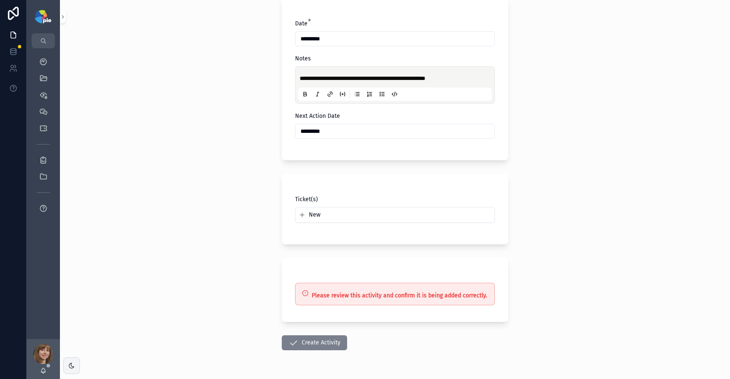
click at [303, 340] on button "Create Activity" at bounding box center [314, 342] width 65 height 15
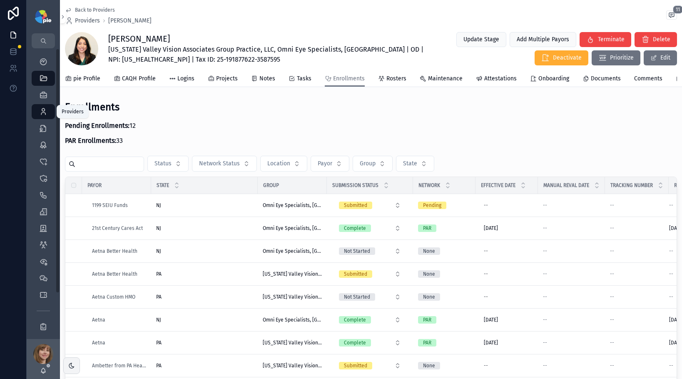
click at [38, 107] on div "Providers 299" at bounding box center [43, 111] width 13 height 13
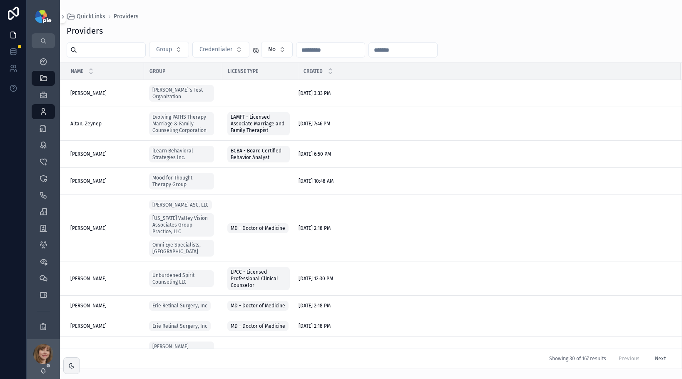
click at [88, 51] on input "scrollable content" at bounding box center [111, 50] width 68 height 12
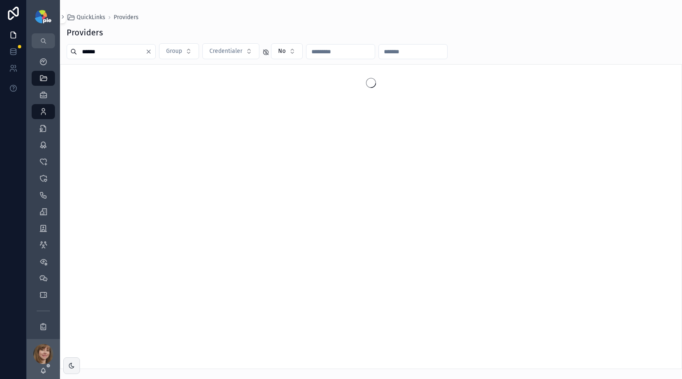
type input "*******"
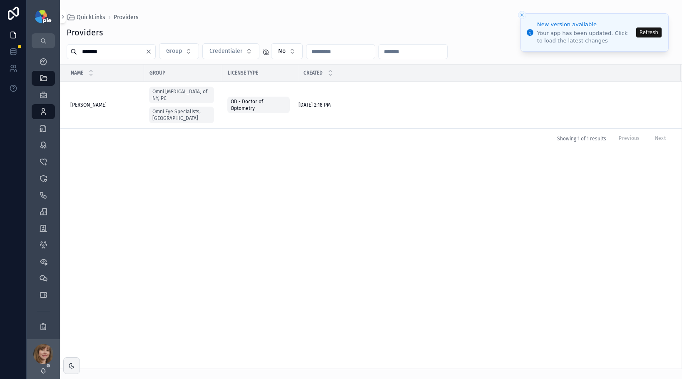
drag, startPoint x: 299, startPoint y: 164, endPoint x: 280, endPoint y: 154, distance: 20.7
click at [298, 164] on div "Name Group License Type Created [PERSON_NAME] [PERSON_NAME] [MEDICAL_DATA] of N…" at bounding box center [370, 217] width 621 height 304
click at [98, 102] on span "[PERSON_NAME]" at bounding box center [88, 105] width 36 height 7
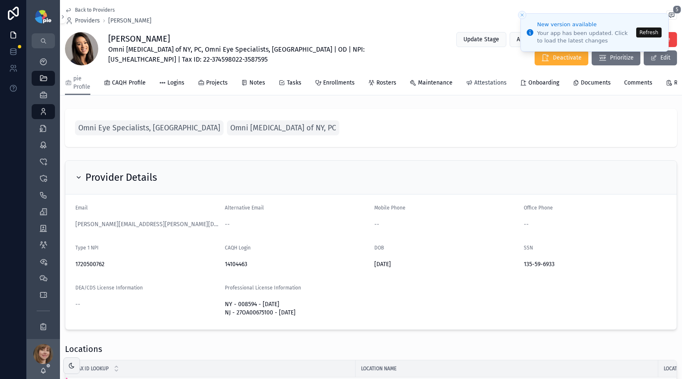
click at [483, 80] on span "Attestations" at bounding box center [490, 83] width 32 height 8
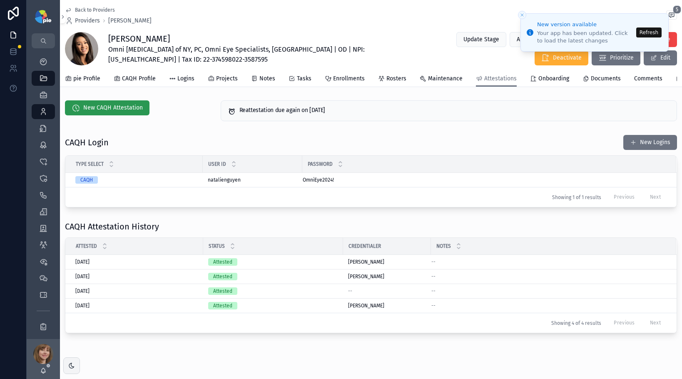
click at [120, 112] on span "New CAQH Attestation" at bounding box center [113, 108] width 60 height 8
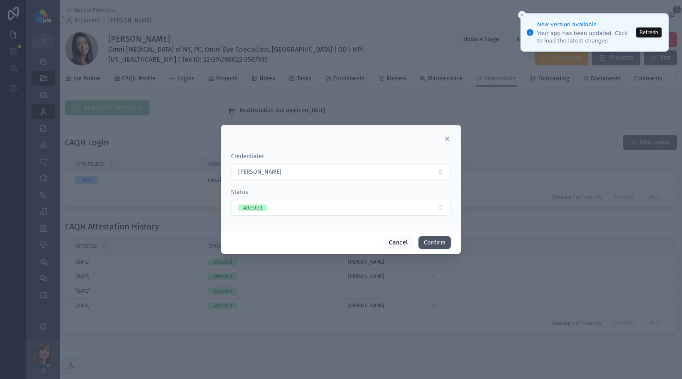
click at [426, 240] on button "Confirm" at bounding box center [435, 242] width 32 height 13
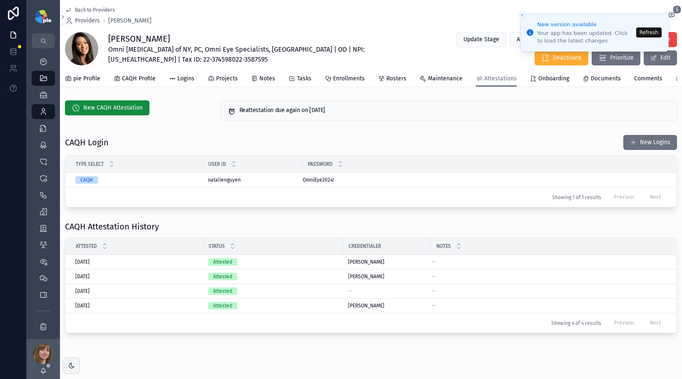
click at [195, 125] on div "New CAQH Attestation" at bounding box center [138, 110] width 156 height 27
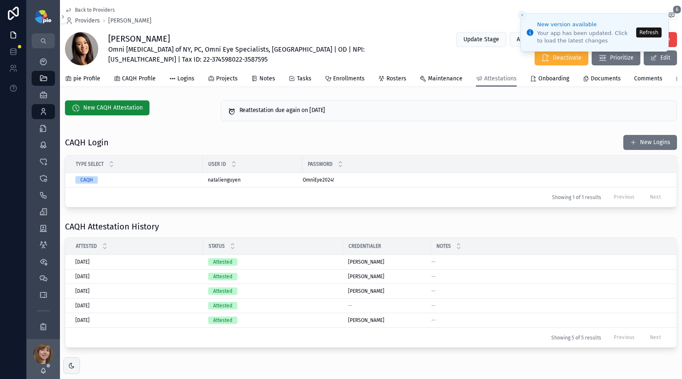
click at [653, 33] on button "Refresh" at bounding box center [648, 32] width 25 height 10
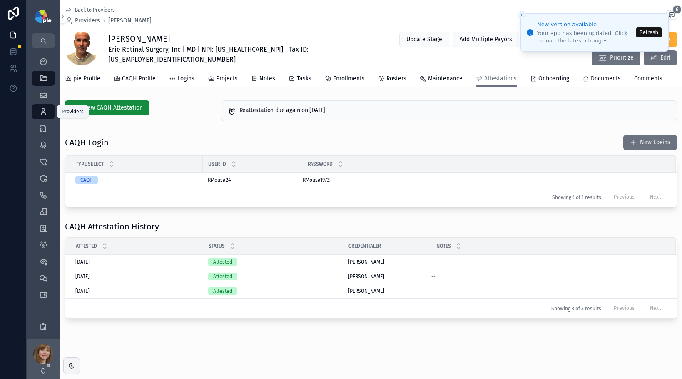
click at [46, 110] on icon "scrollable content" at bounding box center [43, 111] width 8 height 8
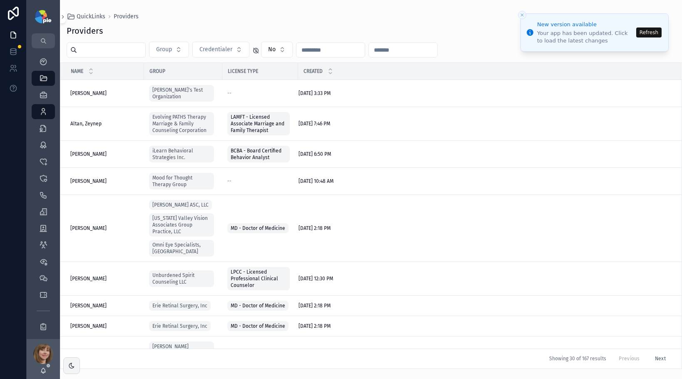
click at [646, 32] on button "Refresh" at bounding box center [648, 32] width 25 height 10
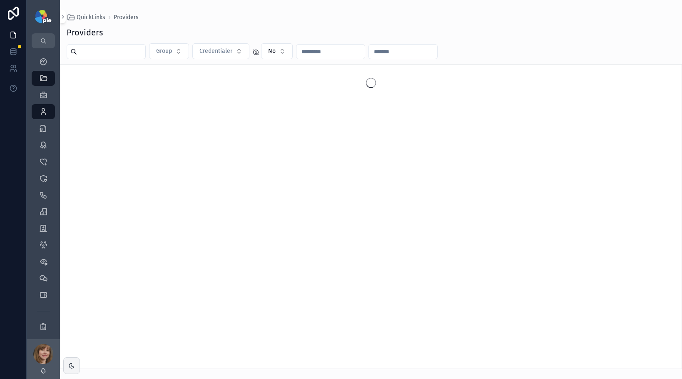
click at [108, 52] on input "scrollable content" at bounding box center [111, 52] width 68 height 12
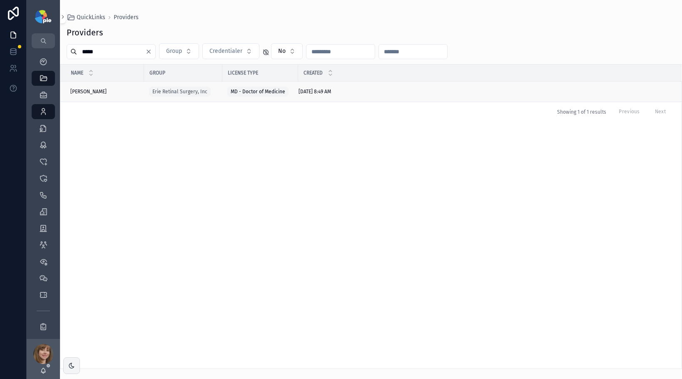
type input "*****"
click at [85, 91] on span "[PERSON_NAME]" at bounding box center [88, 91] width 36 height 7
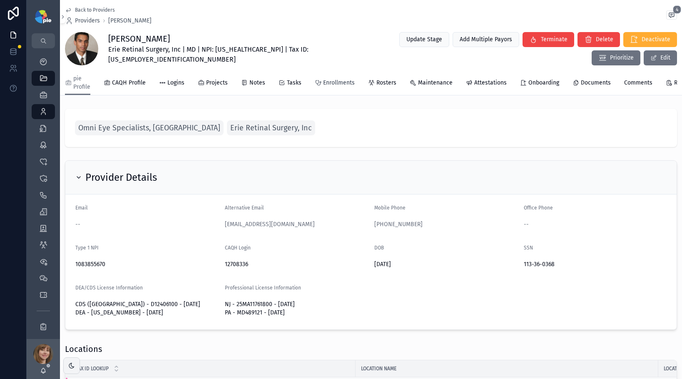
click at [339, 83] on span "Enrollments" at bounding box center [339, 83] width 32 height 8
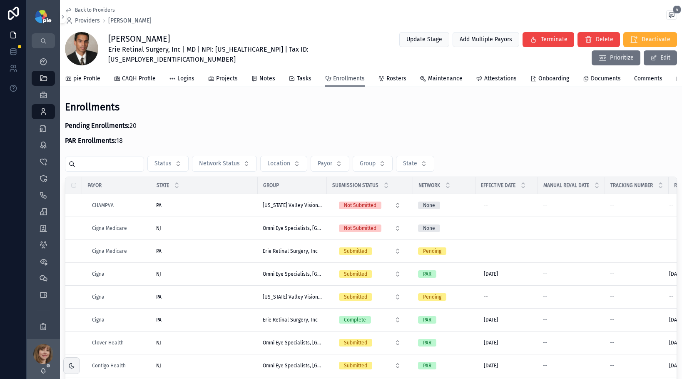
scroll to position [170, 0]
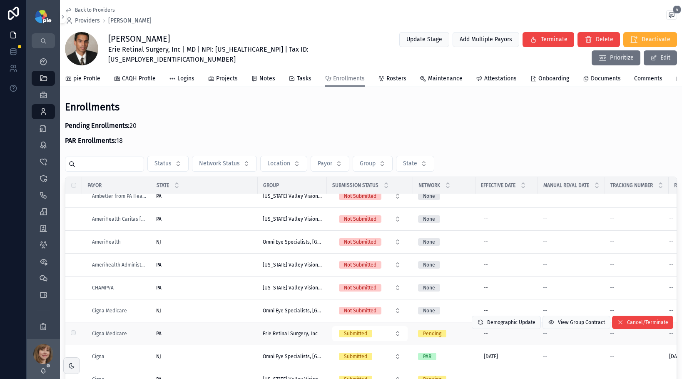
click at [203, 337] on div "PA PA" at bounding box center [204, 333] width 97 height 7
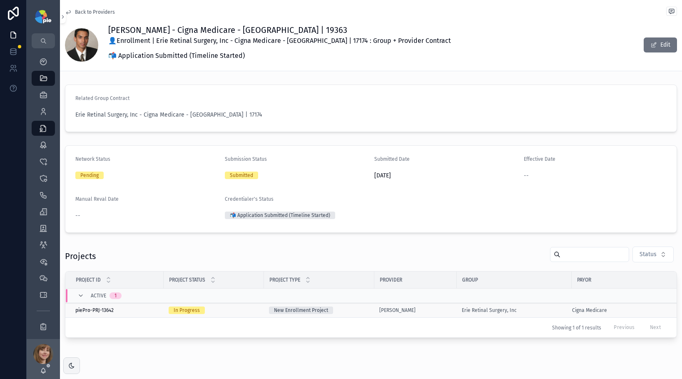
click at [438, 312] on div "[PERSON_NAME]" at bounding box center [415, 310] width 72 height 7
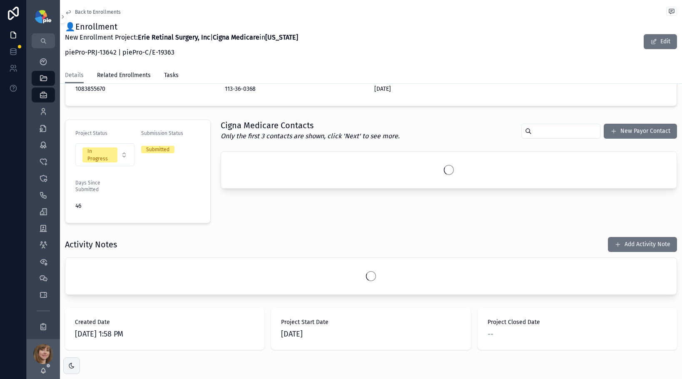
scroll to position [182, 0]
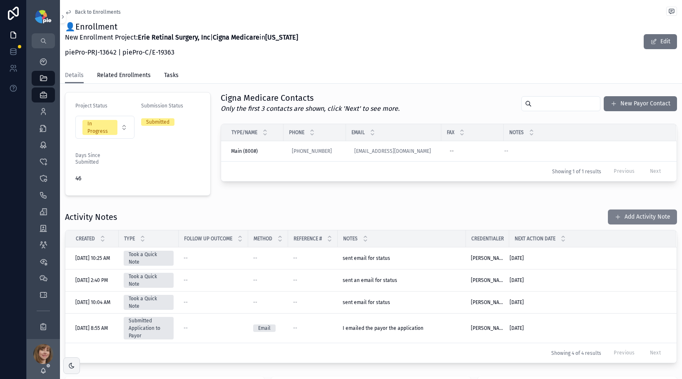
click at [631, 219] on button "Add Activity Note" at bounding box center [642, 216] width 69 height 15
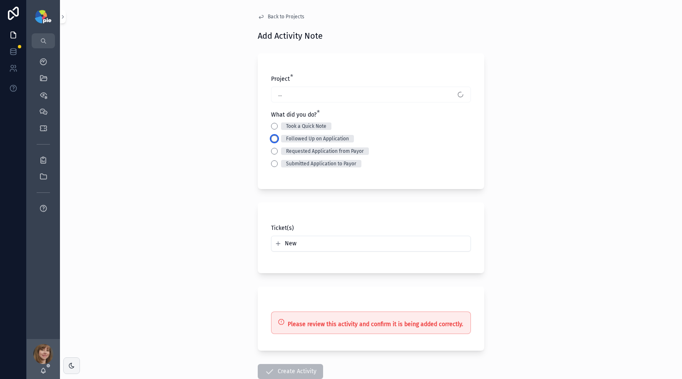
click at [273, 138] on button "Followed Up on Application" at bounding box center [274, 138] width 7 height 7
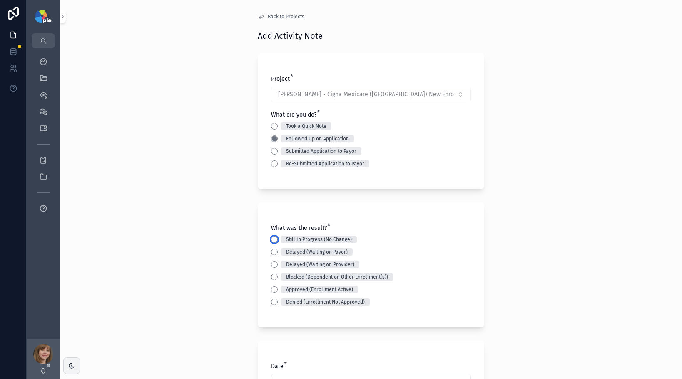
click at [271, 241] on button "Still In Progress (No Change)" at bounding box center [274, 239] width 7 height 7
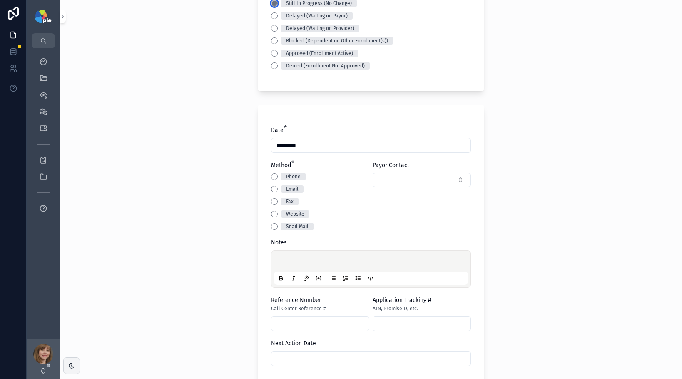
scroll to position [289, 0]
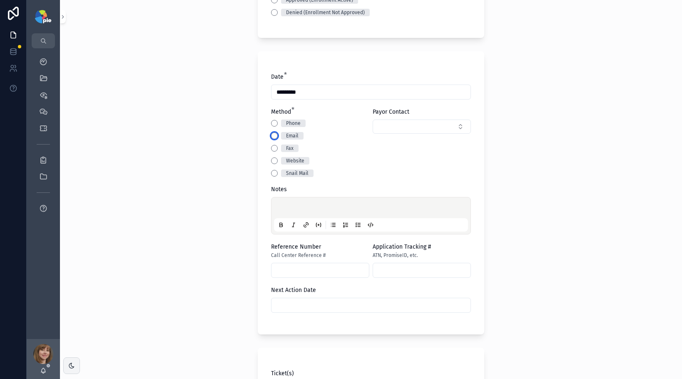
click at [271, 136] on button "Email" at bounding box center [274, 135] width 7 height 7
click at [282, 206] on p "scrollable content" at bounding box center [373, 209] width 194 height 8
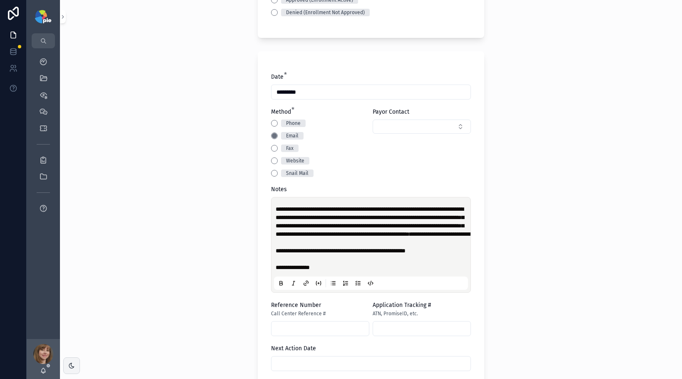
click at [200, 265] on div "**********" at bounding box center [371, 189] width 622 height 379
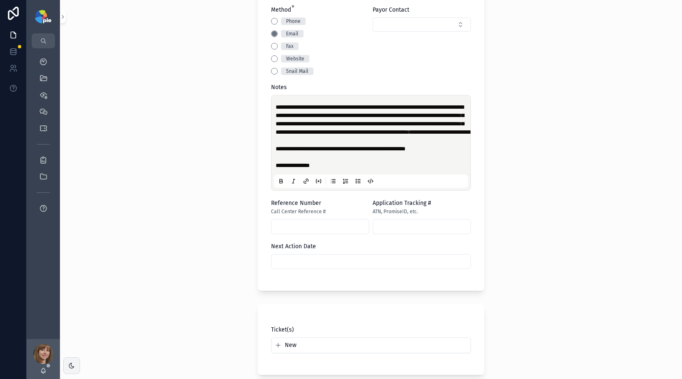
scroll to position [395, 0]
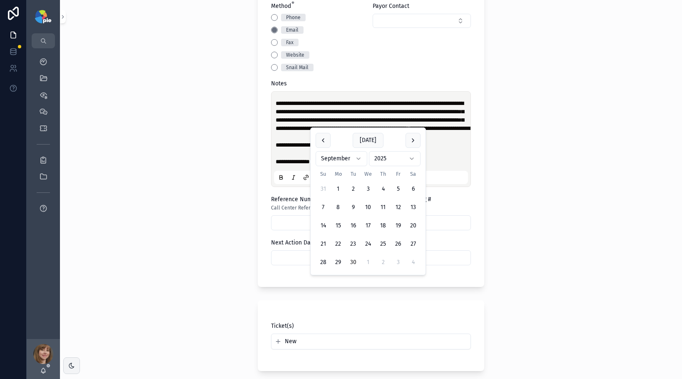
click at [287, 264] on input "scrollable content" at bounding box center [371, 258] width 199 height 12
click at [416, 141] on button "scrollable content" at bounding box center [413, 140] width 15 height 15
click at [351, 259] on button "28" at bounding box center [353, 262] width 15 height 15
type input "**********"
click at [222, 239] on div "**********" at bounding box center [371, 189] width 622 height 379
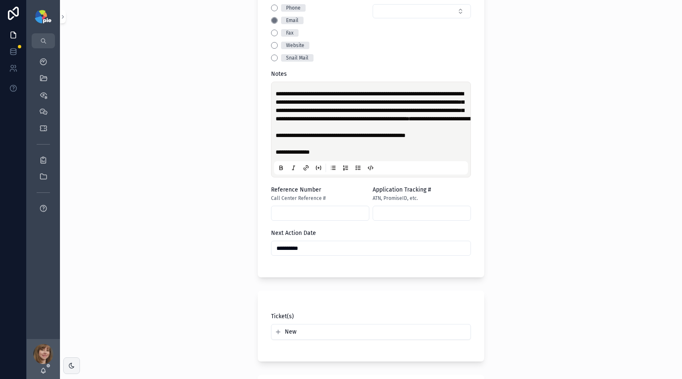
scroll to position [535, 0]
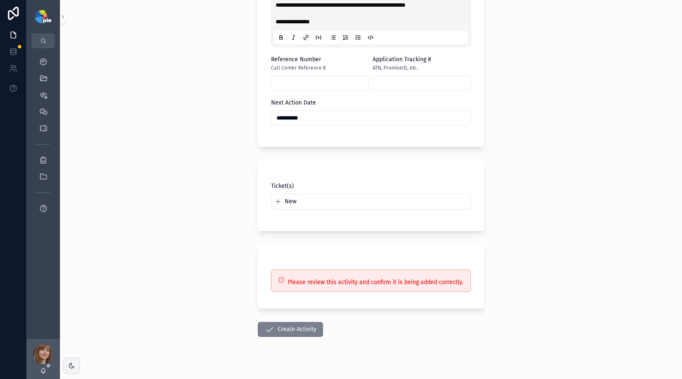
click at [275, 337] on button "Create Activity" at bounding box center [290, 329] width 65 height 15
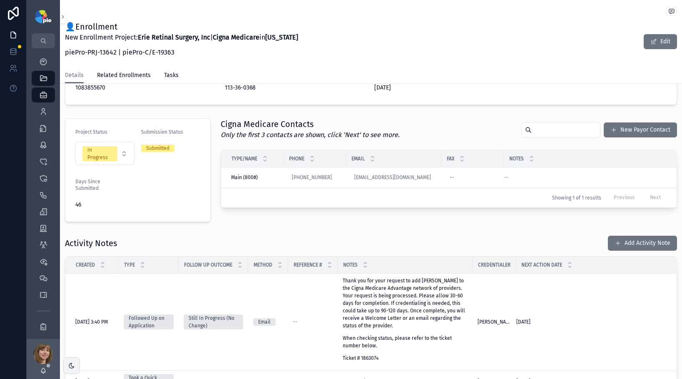
scroll to position [136, 0]
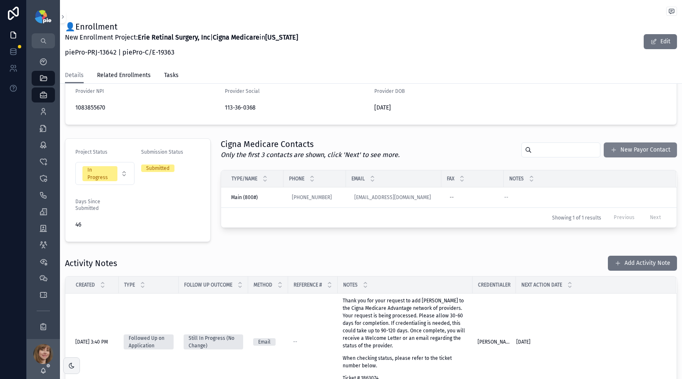
click at [622, 152] on button "New Payor Contact" at bounding box center [640, 149] width 73 height 15
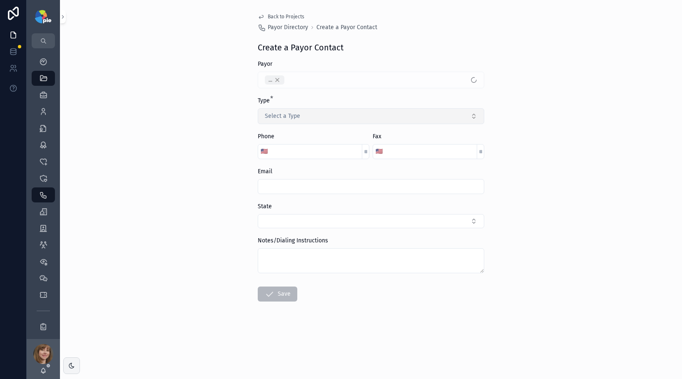
click at [316, 117] on button "Select a Type" at bounding box center [371, 116] width 227 height 16
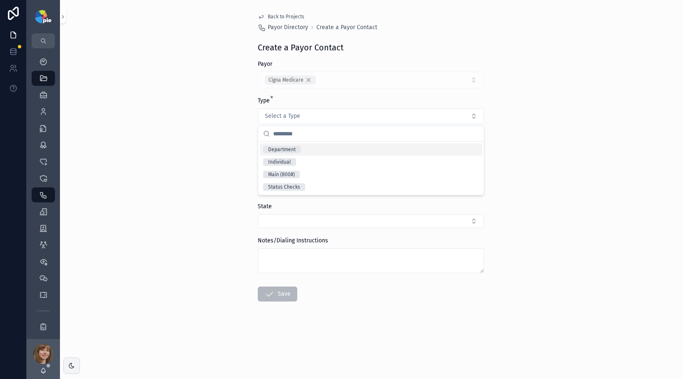
click at [309, 148] on div "Department" at bounding box center [371, 149] width 222 height 12
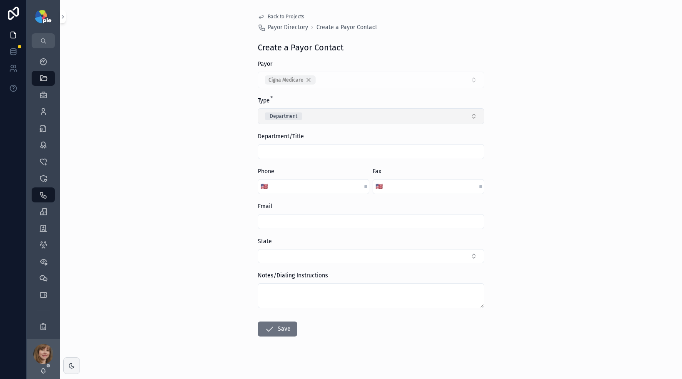
click at [318, 109] on button "Department" at bounding box center [371, 116] width 227 height 16
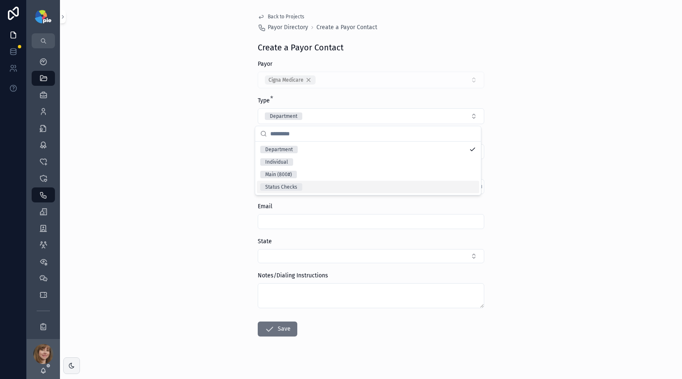
click at [312, 186] on div "Status Checks" at bounding box center [368, 187] width 222 height 12
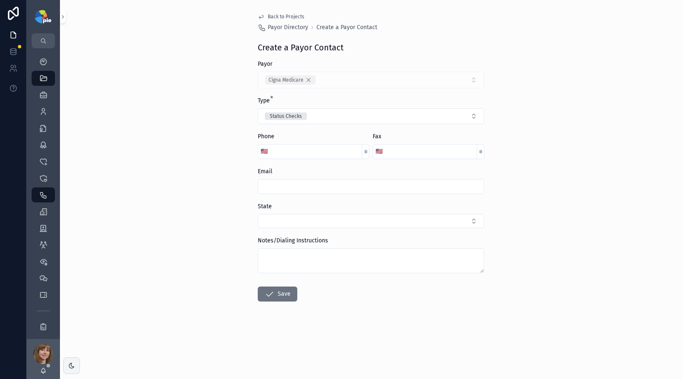
click at [186, 174] on div "Back to Projects Payor Directory Create a Payor Contact Create a Payor Contact …" at bounding box center [371, 189] width 622 height 379
click at [289, 183] on input "scrollable content" at bounding box center [371, 187] width 226 height 12
paste input "**********"
type input "**********"
click at [202, 199] on div "**********" at bounding box center [371, 189] width 622 height 379
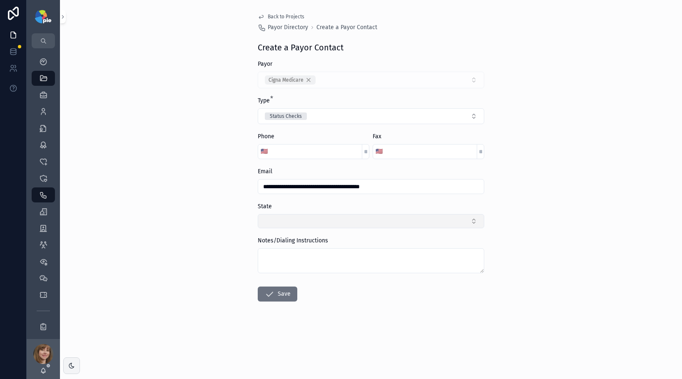
click at [271, 219] on button "Select Button" at bounding box center [371, 221] width 227 height 14
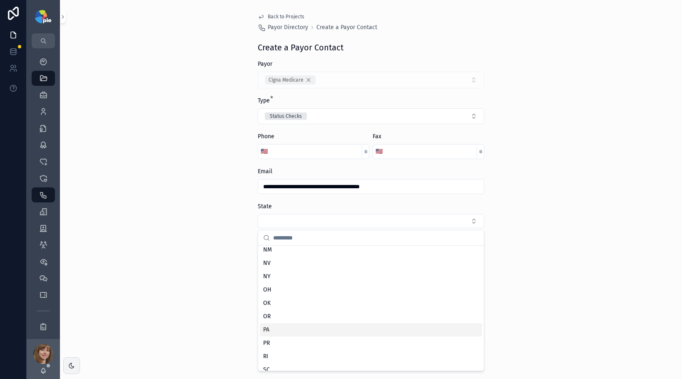
click at [275, 328] on div "PA" at bounding box center [371, 329] width 222 height 13
click at [207, 301] on div "**********" at bounding box center [371, 189] width 622 height 379
click at [275, 292] on button "Save" at bounding box center [278, 296] width 40 height 15
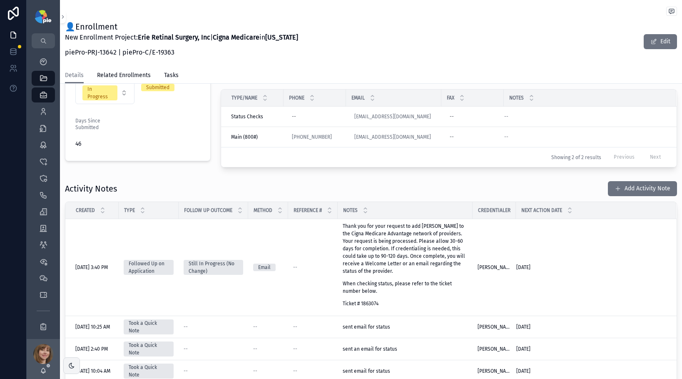
scroll to position [222, 0]
